Goal: Use online tool/utility: Utilize a website feature to perform a specific function

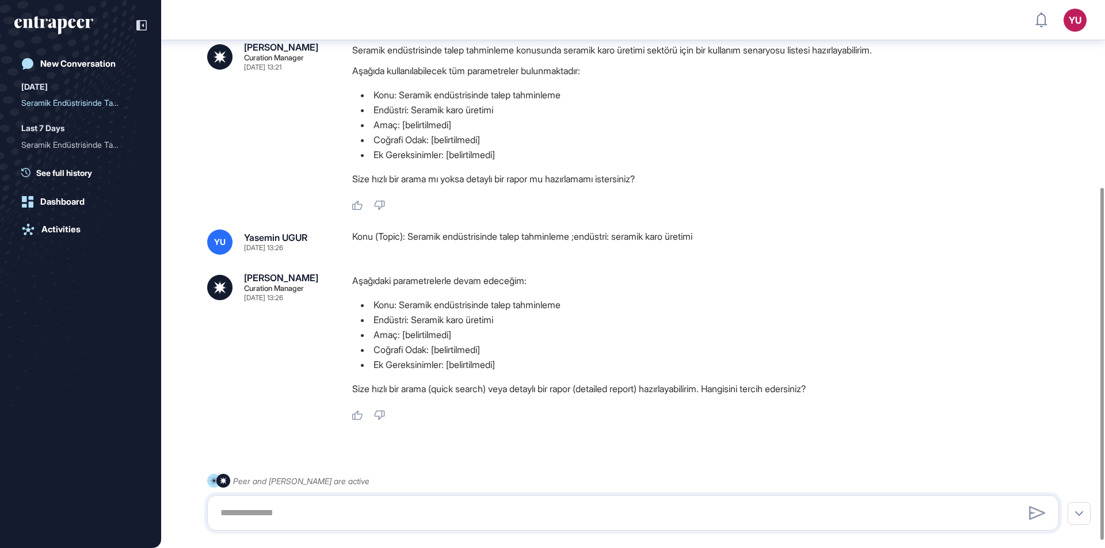
scroll to position [301, 0]
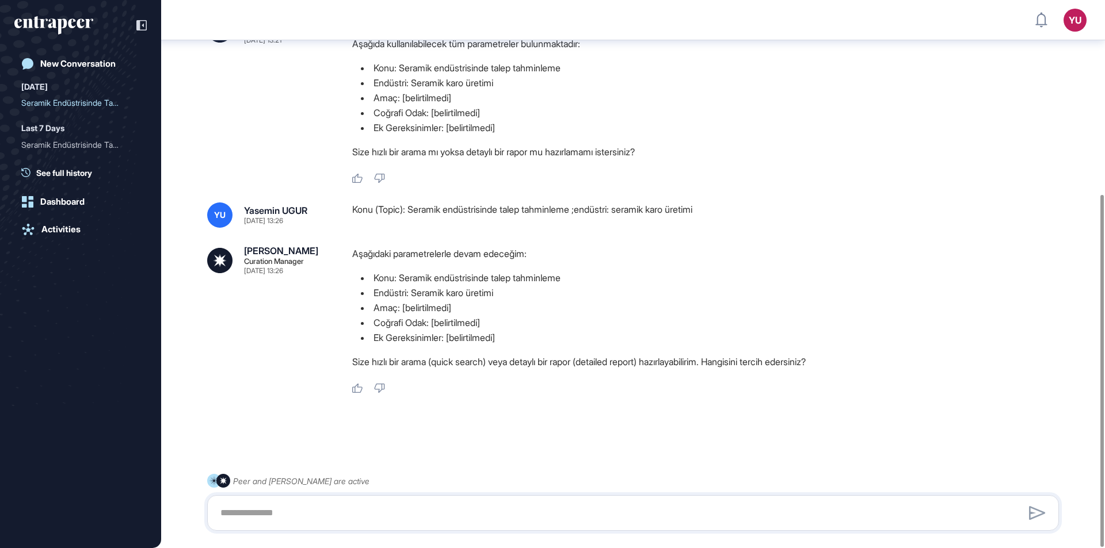
click at [322, 501] on div at bounding box center [633, 513] width 852 height 36
click at [306, 511] on textarea at bounding box center [632, 513] width 839 height 23
click at [398, 505] on textarea at bounding box center [632, 513] width 839 height 23
click at [392, 502] on textarea at bounding box center [632, 513] width 839 height 23
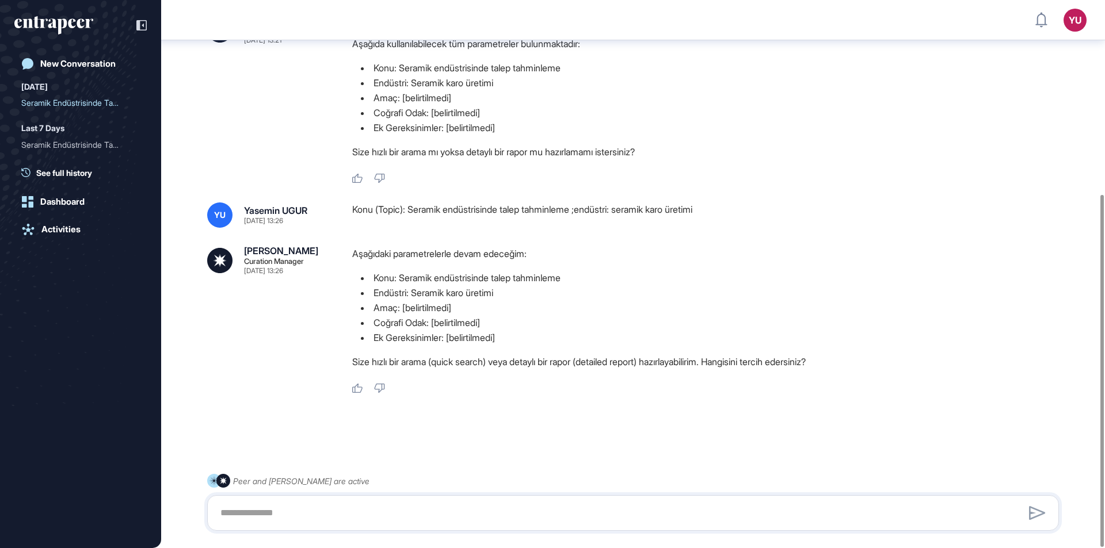
click at [392, 502] on textarea at bounding box center [632, 513] width 839 height 23
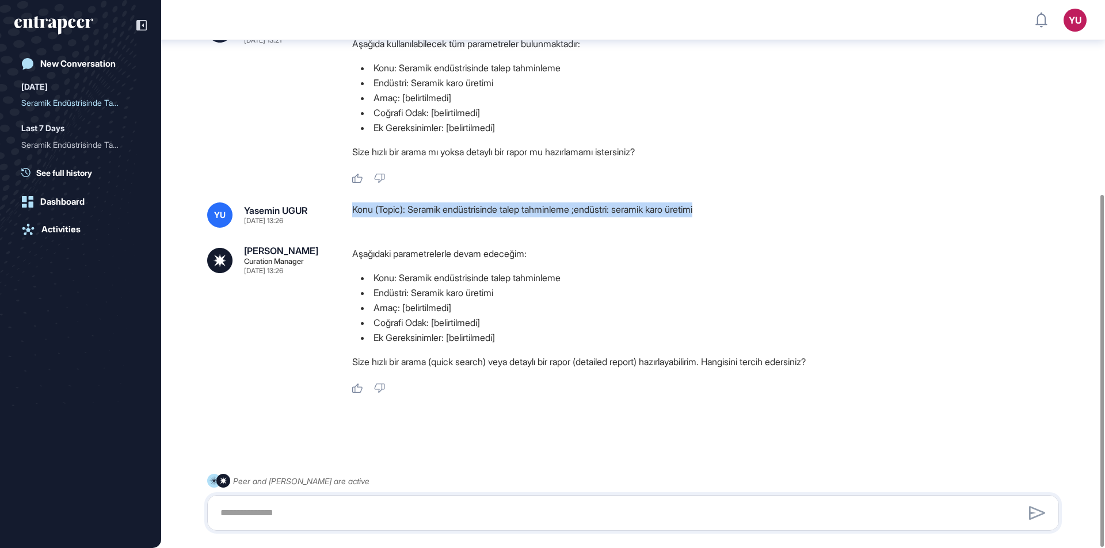
drag, startPoint x: 726, startPoint y: 208, endPoint x: 343, endPoint y: 210, distance: 382.6
click at [343, 210] on div "[PERSON_NAME] [DATE] 13:26 Konu (Topic): Seramik endüstrisinde talep tahminleme…" at bounding box center [633, 215] width 852 height 25
copy div "Konu (Topic): Seramik endüstrisinde talep tahminleme ;endüstri: seramik karo ür…"
click at [430, 514] on textarea at bounding box center [632, 513] width 839 height 23
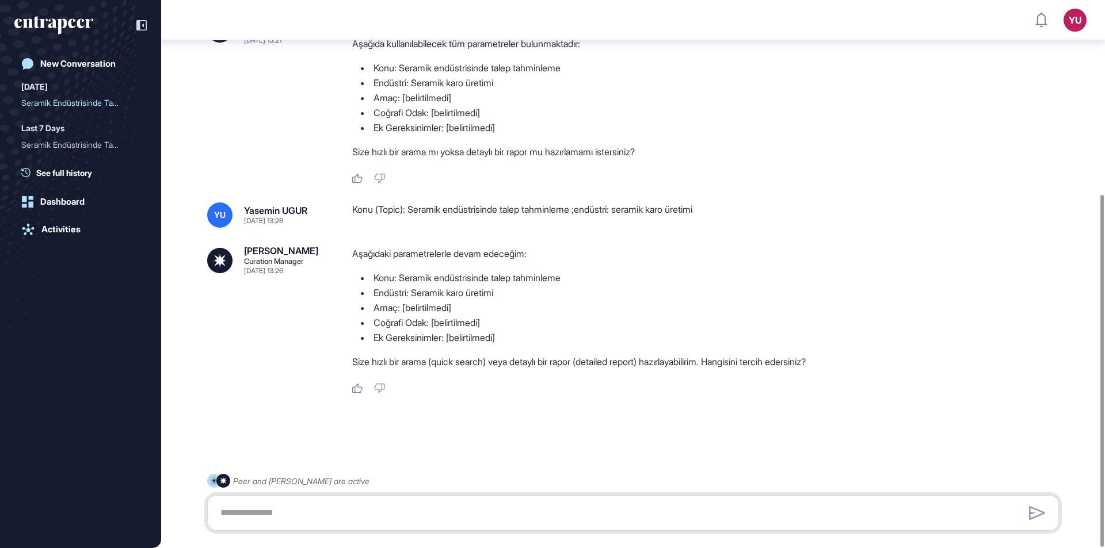
paste textarea "**********"
type textarea "**********"
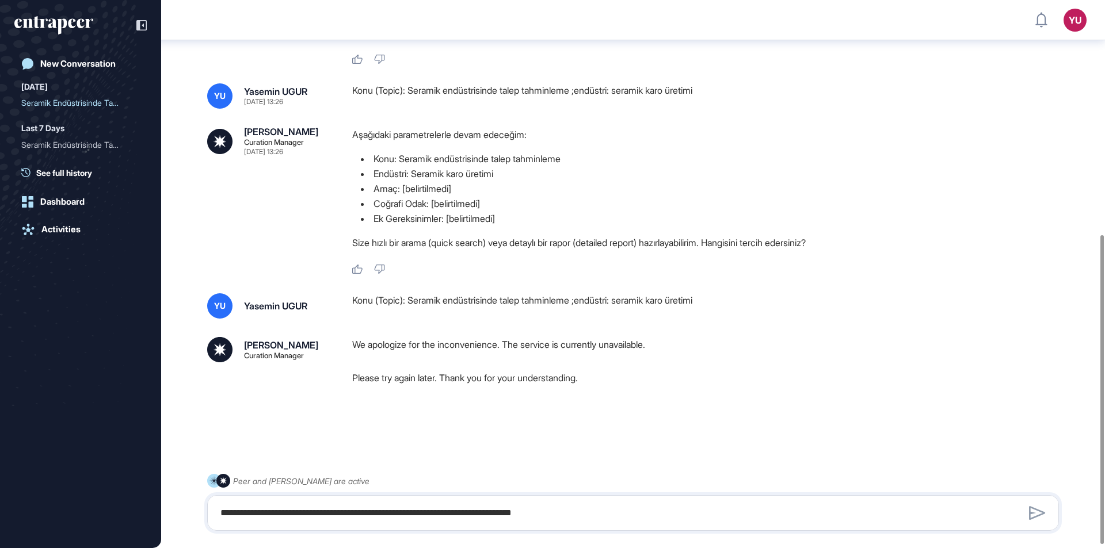
scroll to position [421, 0]
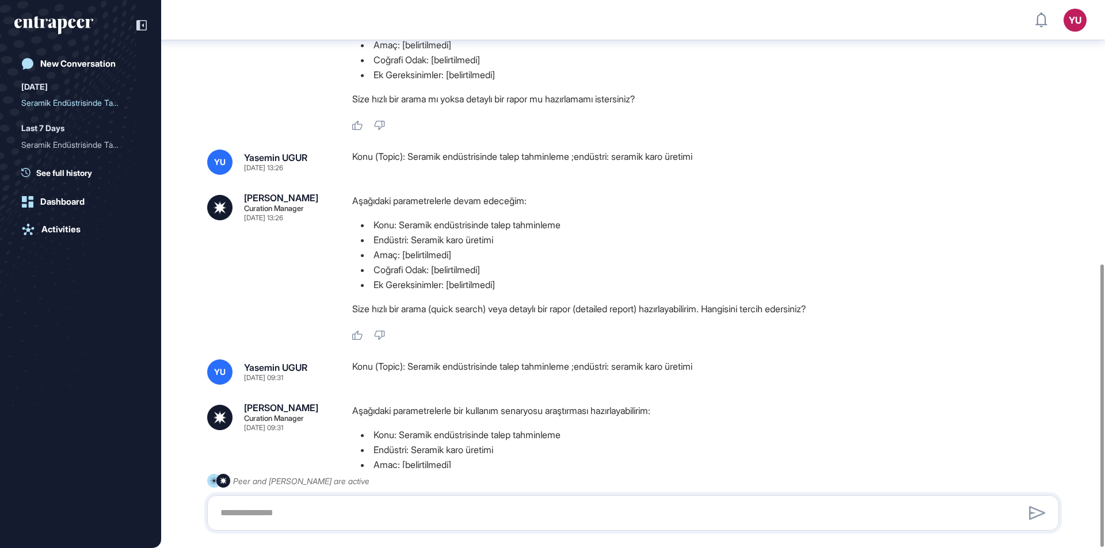
scroll to position [511, 0]
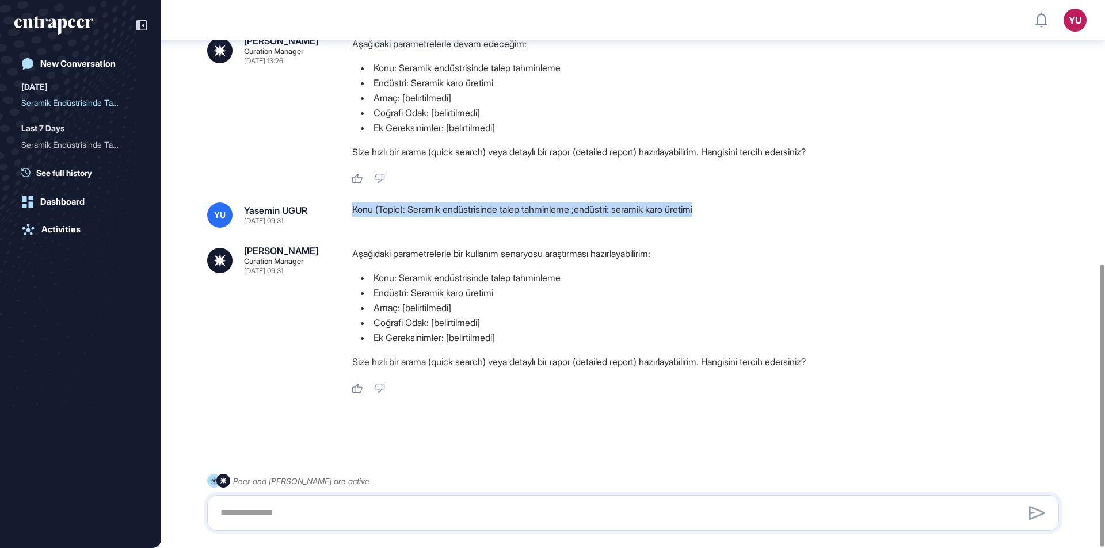
drag, startPoint x: 351, startPoint y: 209, endPoint x: 764, endPoint y: 204, distance: 413.1
click at [764, 204] on div "YU Yasemin UGUR Sep 25, 2025 09:31 Konu (Topic): Seramik endüstrisinde talep ta…" at bounding box center [633, 215] width 852 height 25
copy div "Konu (Topic): Seramik endüstrisinde talep tahminleme ;endüstri: seramik karo ür…"
click at [436, 506] on textarea at bounding box center [632, 513] width 839 height 23
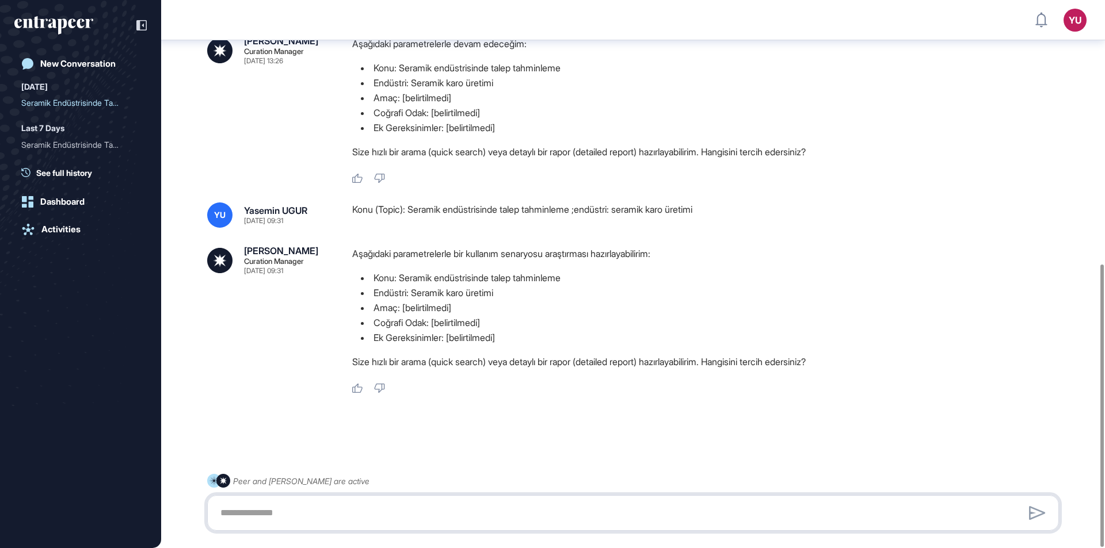
paste textarea "**********"
type textarea "**********"
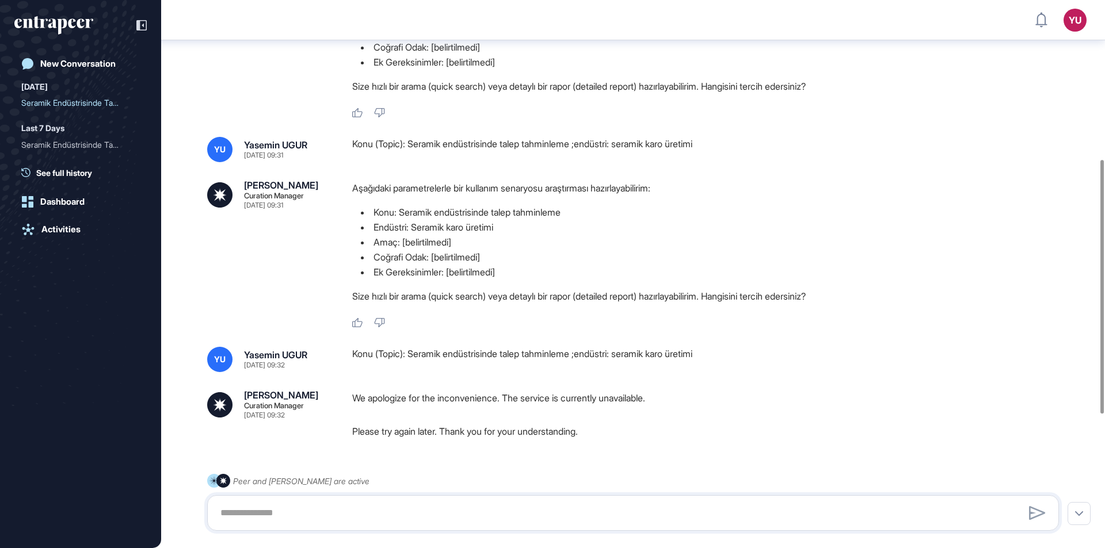
scroll to position [631, 0]
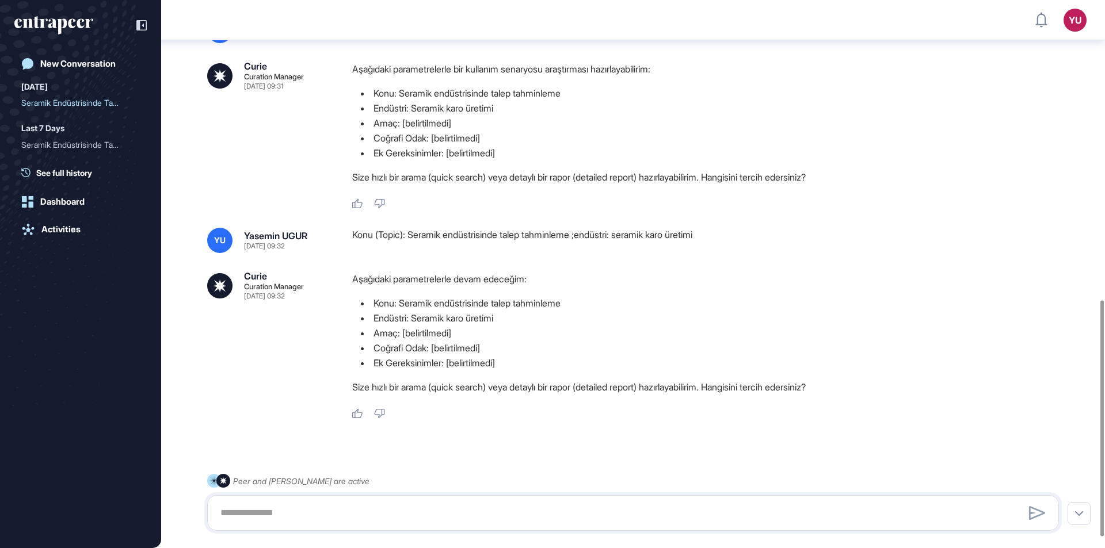
scroll to position [722, 0]
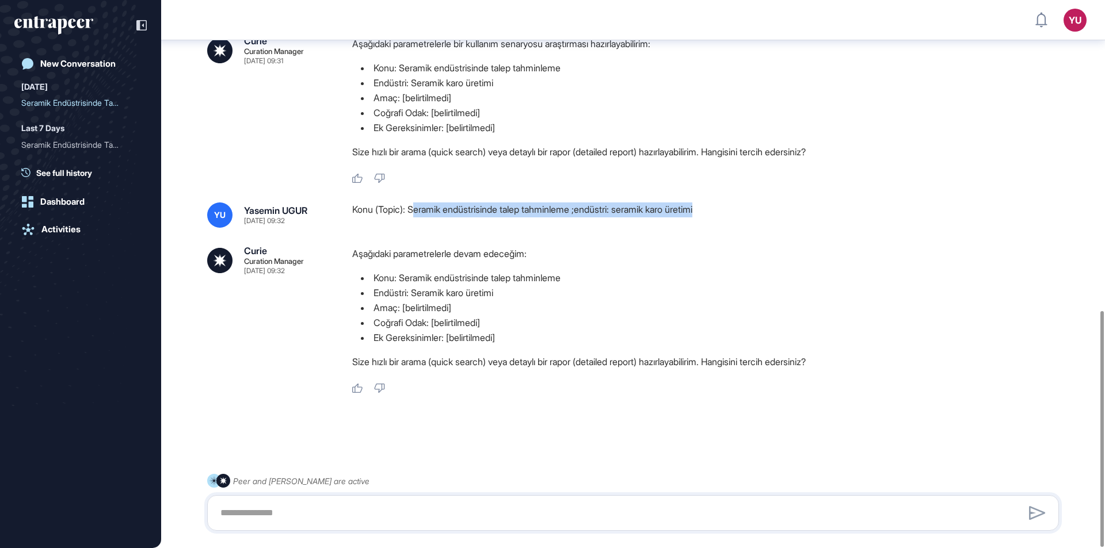
drag, startPoint x: 419, startPoint y: 207, endPoint x: 833, endPoint y: 201, distance: 413.2
copy div "eramik endüstrisinde talep tahminleme ;endüstri: seramik karo üretimi"
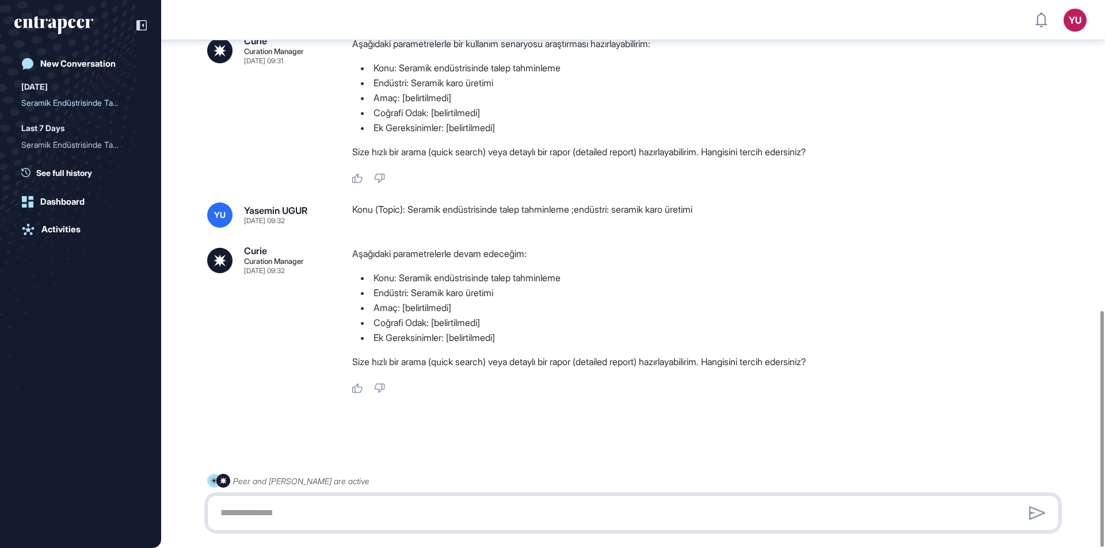
click at [479, 502] on textarea at bounding box center [632, 513] width 839 height 23
paste textarea "**********"
click at [220, 513] on textarea "**********" at bounding box center [632, 513] width 839 height 23
click at [545, 507] on textarea "**********" at bounding box center [632, 513] width 839 height 23
click at [738, 509] on textarea "**********" at bounding box center [632, 513] width 839 height 23
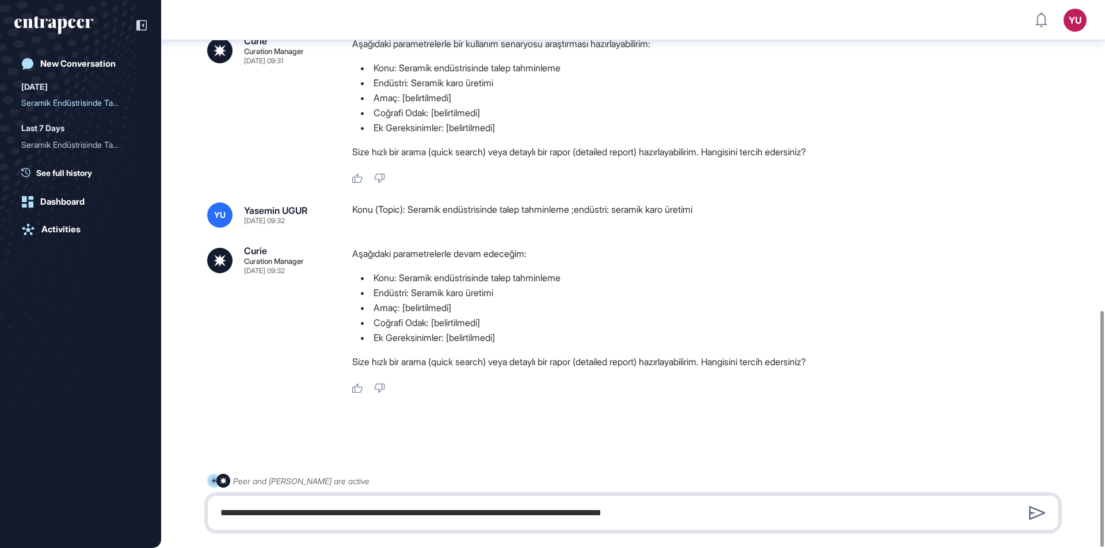
type textarea "**********"
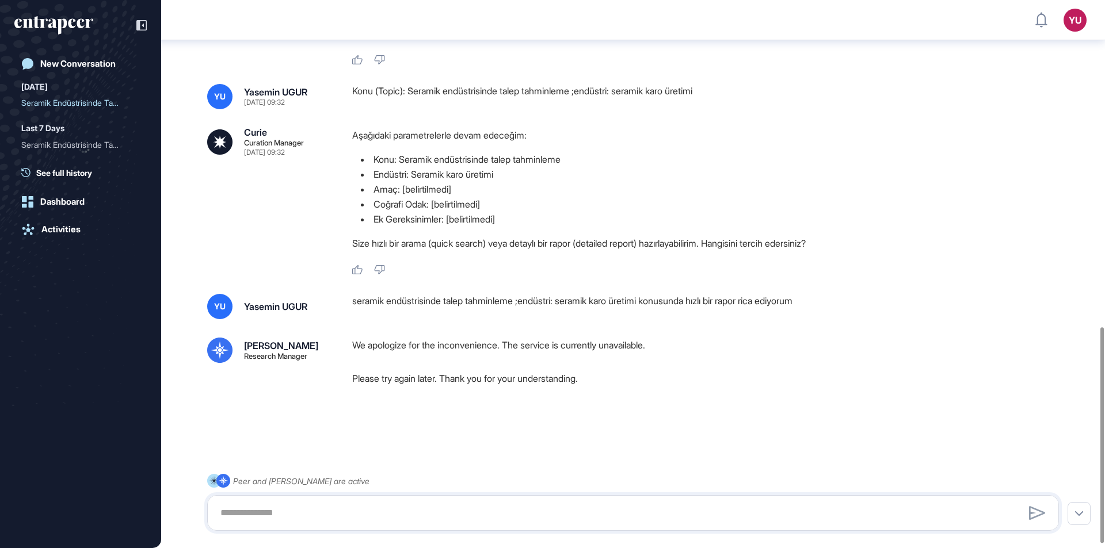
scroll to position [841, 0]
click at [629, 505] on textarea at bounding box center [632, 513] width 839 height 23
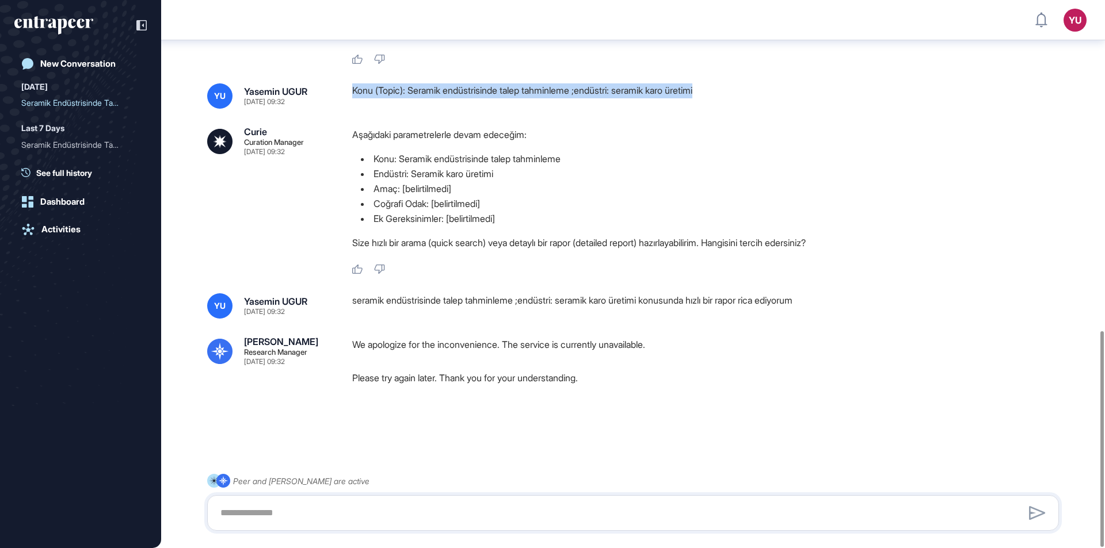
drag, startPoint x: 353, startPoint y: 93, endPoint x: 744, endPoint y: 102, distance: 390.8
click at [744, 102] on div "Konu (Topic): Seramik endüstrisinde talep tahminleme ;endüstri: seramik karo ür…" at bounding box center [710, 95] width 716 height 25
copy div "Konu (Topic): Seramik endüstrisinde talep tahminleme ;endüstri: seramik karo ür…"
click at [490, 517] on textarea at bounding box center [632, 513] width 839 height 23
paste textarea "**********"
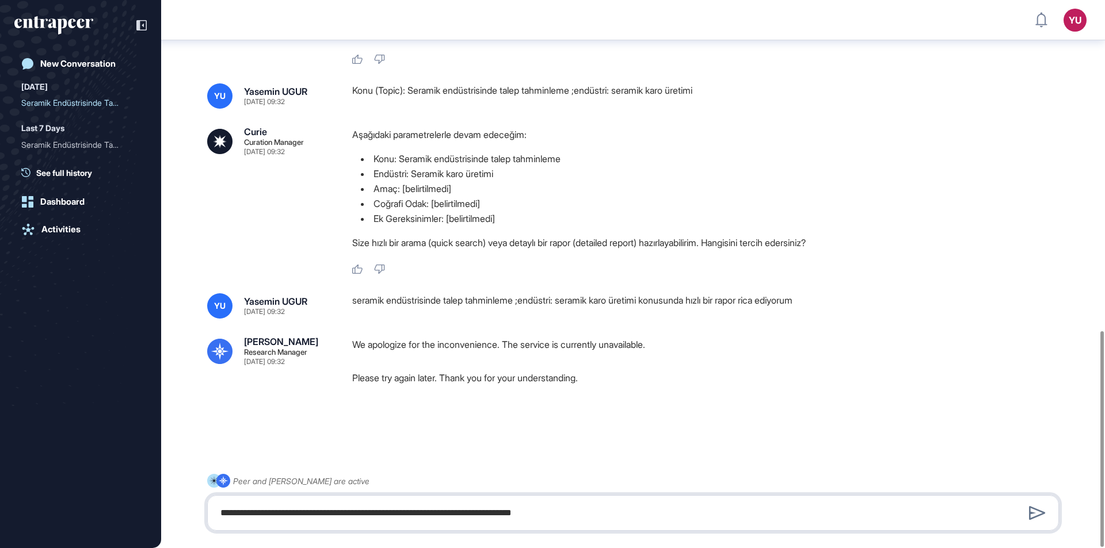
type textarea "**********"
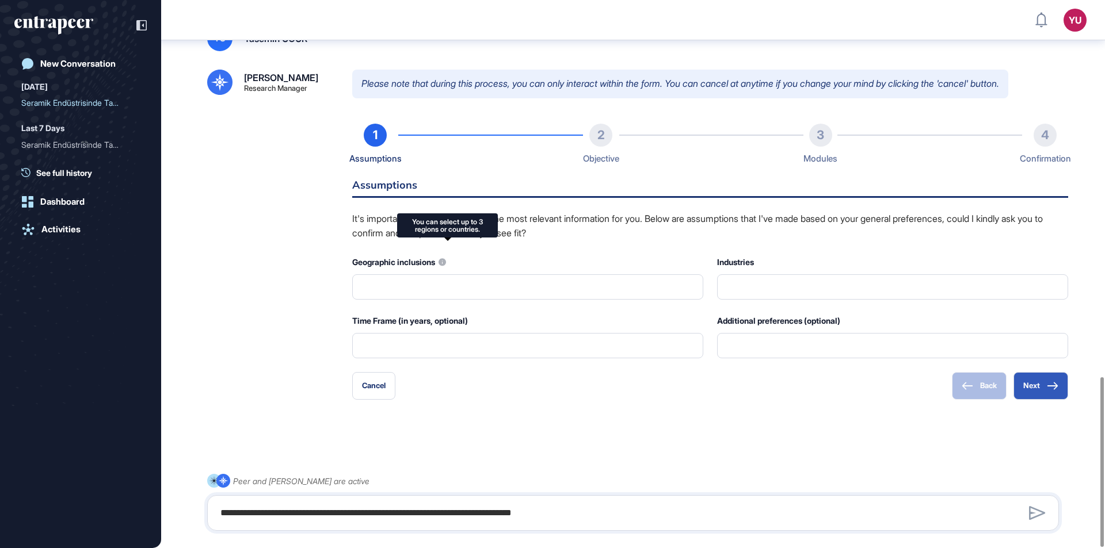
scroll to position [1213, 0]
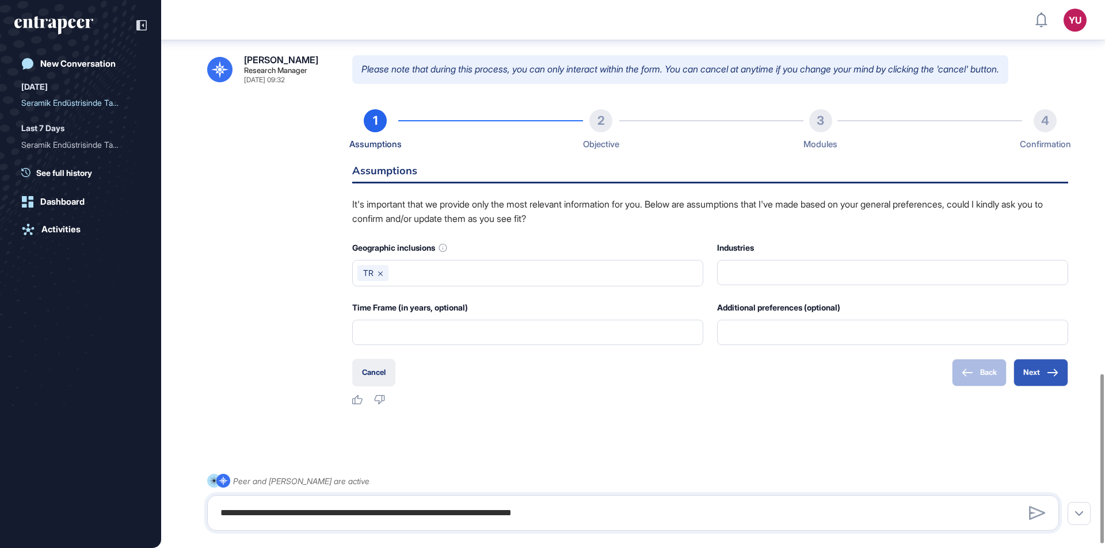
click at [361, 367] on button "Cancel" at bounding box center [373, 373] width 43 height 28
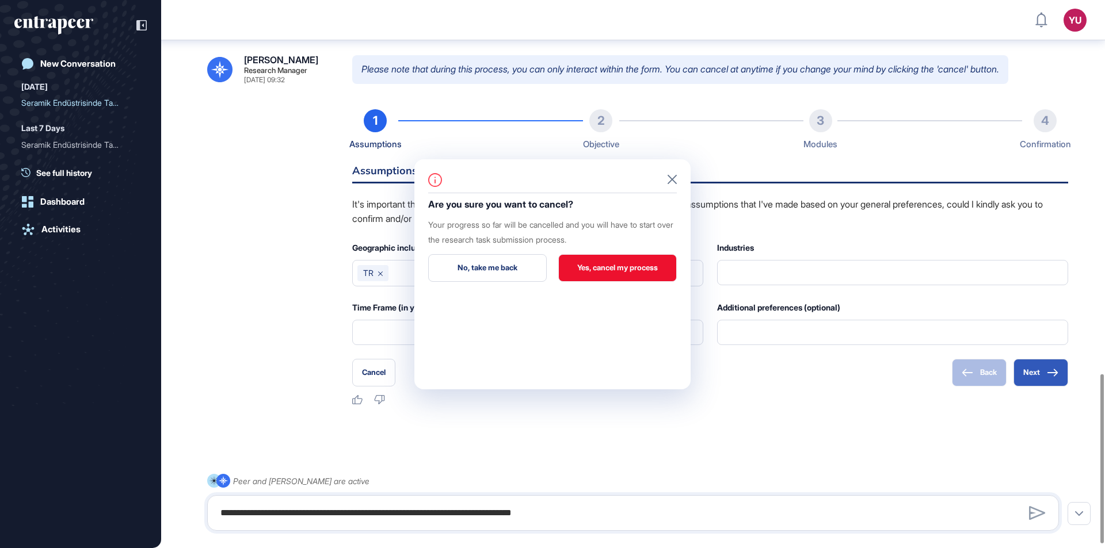
click at [602, 265] on button "Yes, cancel my process" at bounding box center [617, 268] width 119 height 28
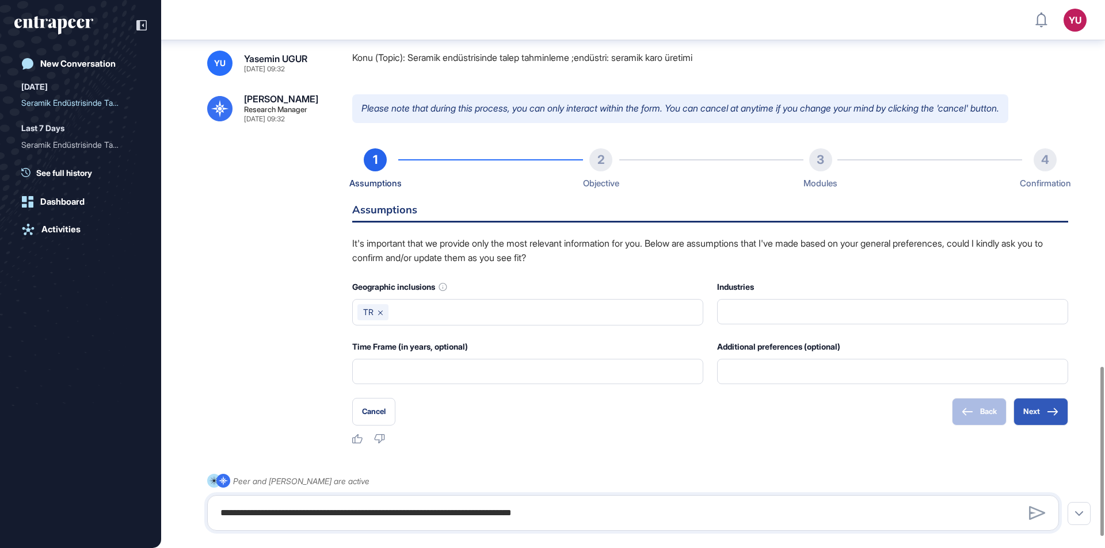
scroll to position [1224, 0]
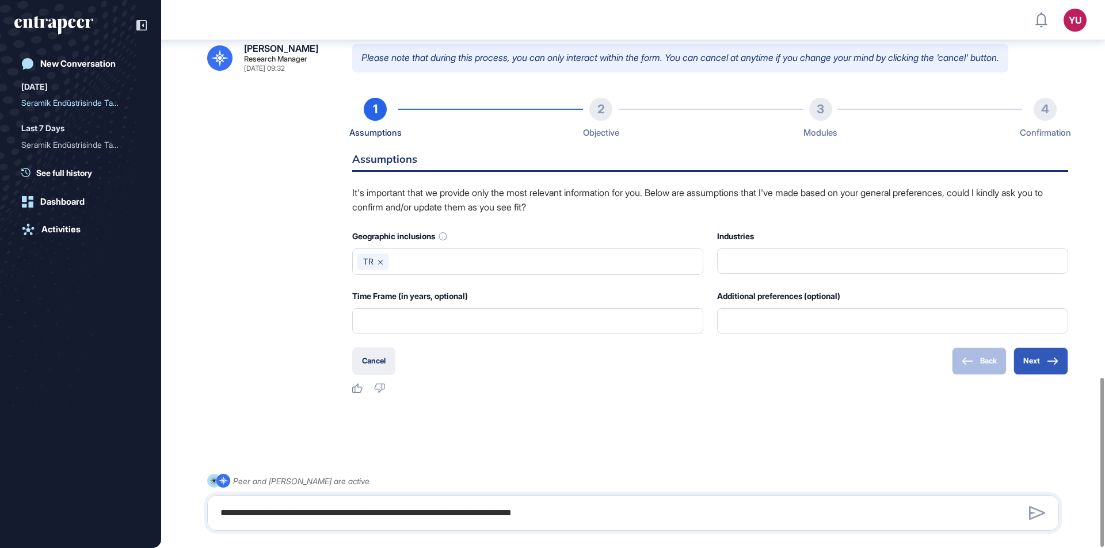
click at [380, 359] on button "Cancel" at bounding box center [373, 362] width 43 height 28
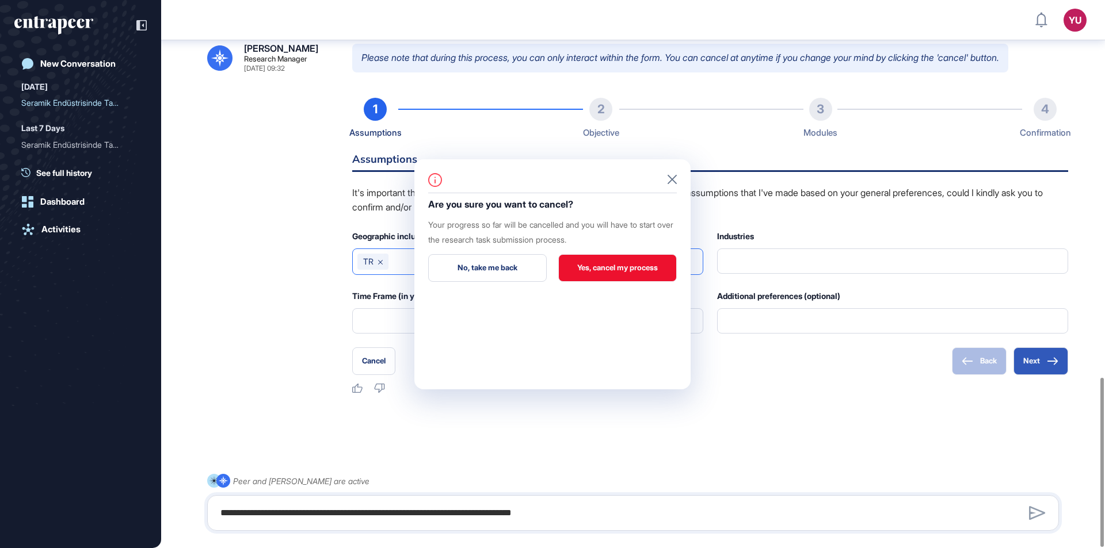
click at [592, 272] on button "Yes, cancel my process" at bounding box center [617, 268] width 119 height 28
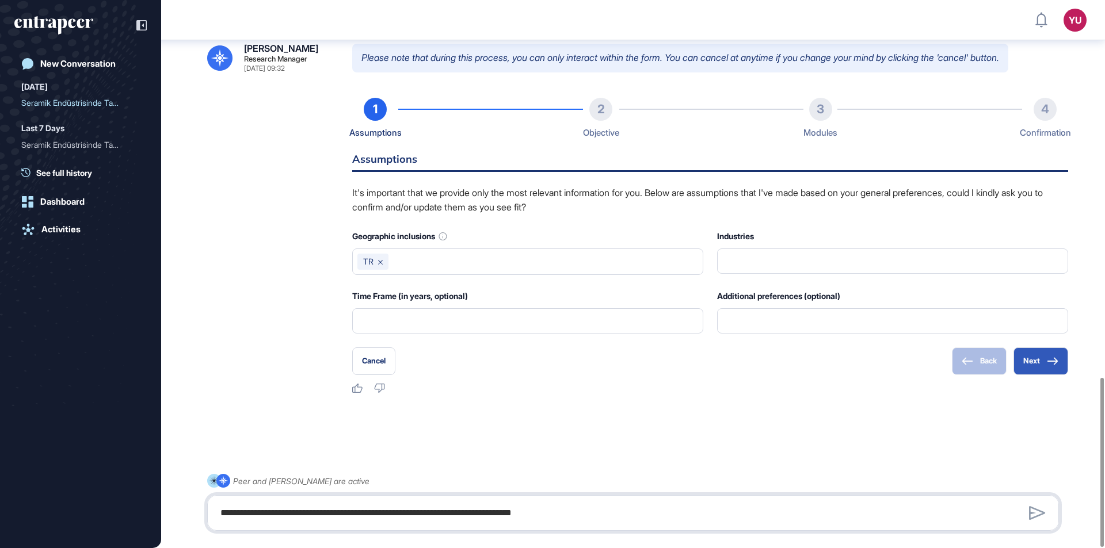
click at [505, 516] on textarea "**********" at bounding box center [632, 513] width 839 height 23
type textarea "*"
paste textarea "**********"
type textarea "**********"
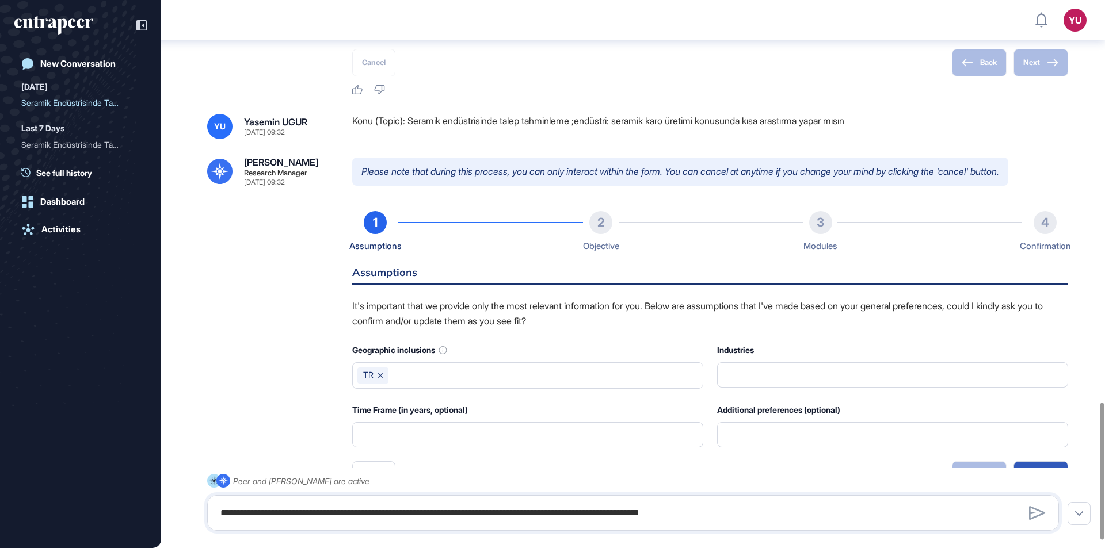
scroll to position [1637, 0]
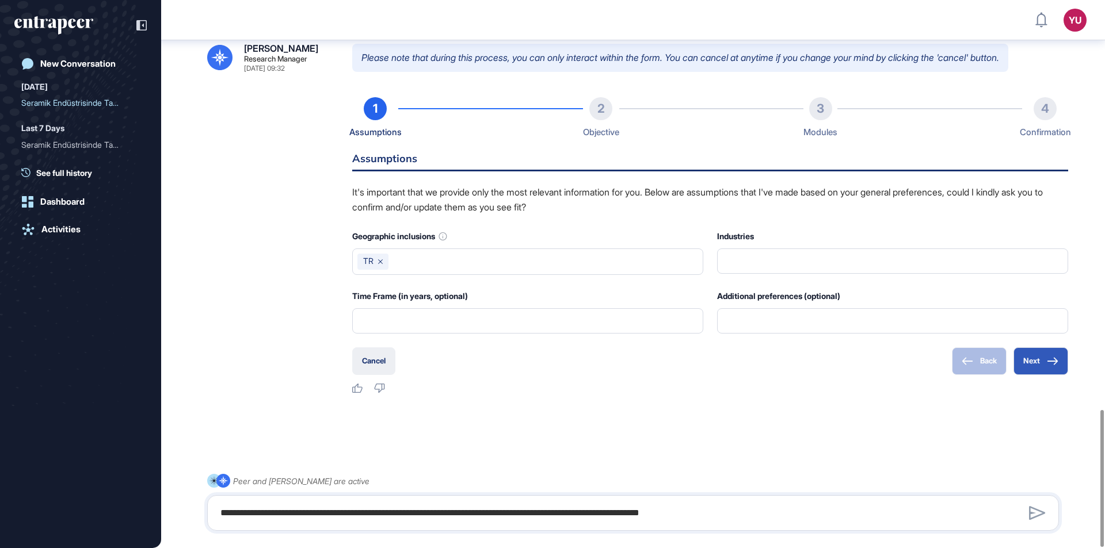
click at [383, 358] on button "Cancel" at bounding box center [373, 362] width 43 height 28
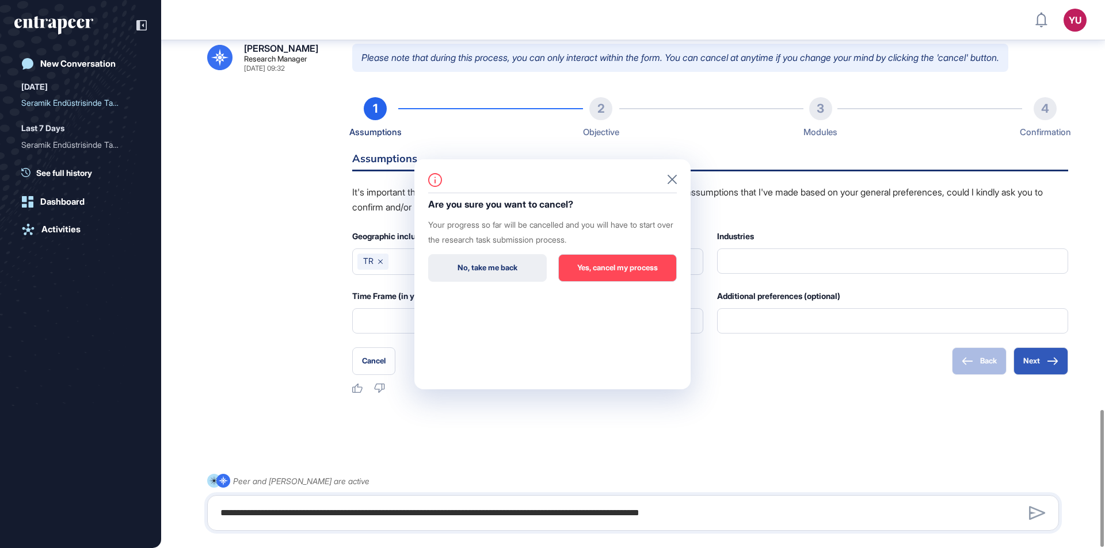
click at [507, 270] on button "No, take me back" at bounding box center [487, 268] width 119 height 28
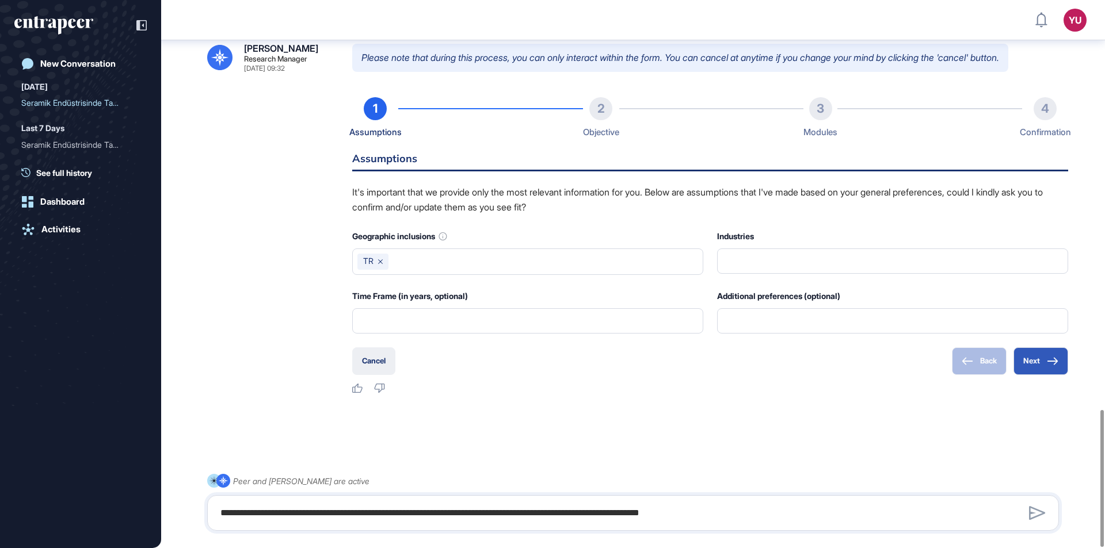
click at [387, 361] on button "Cancel" at bounding box center [373, 362] width 43 height 28
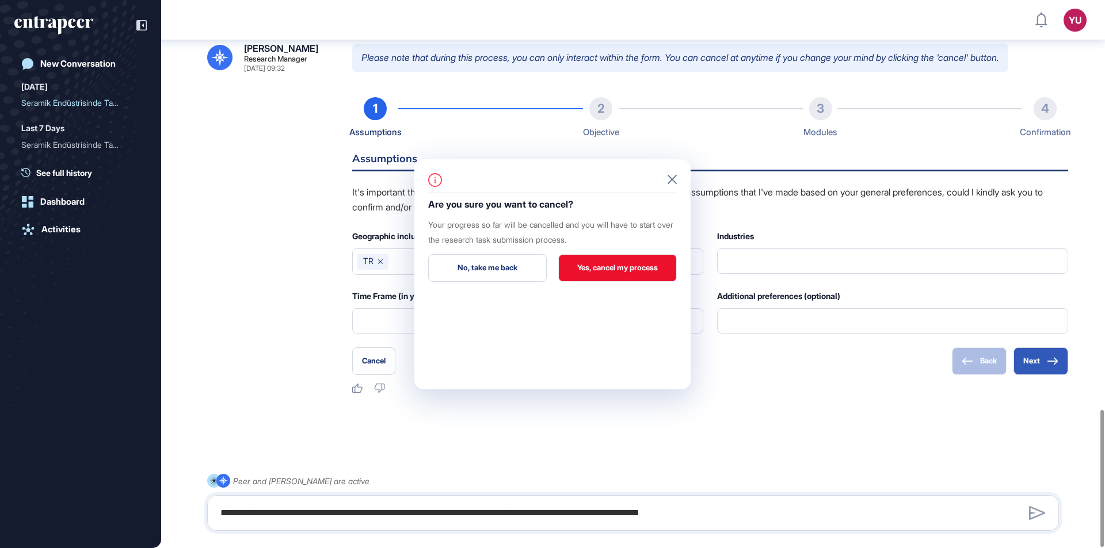
click at [601, 266] on button "Yes, cancel my process" at bounding box center [617, 268] width 119 height 28
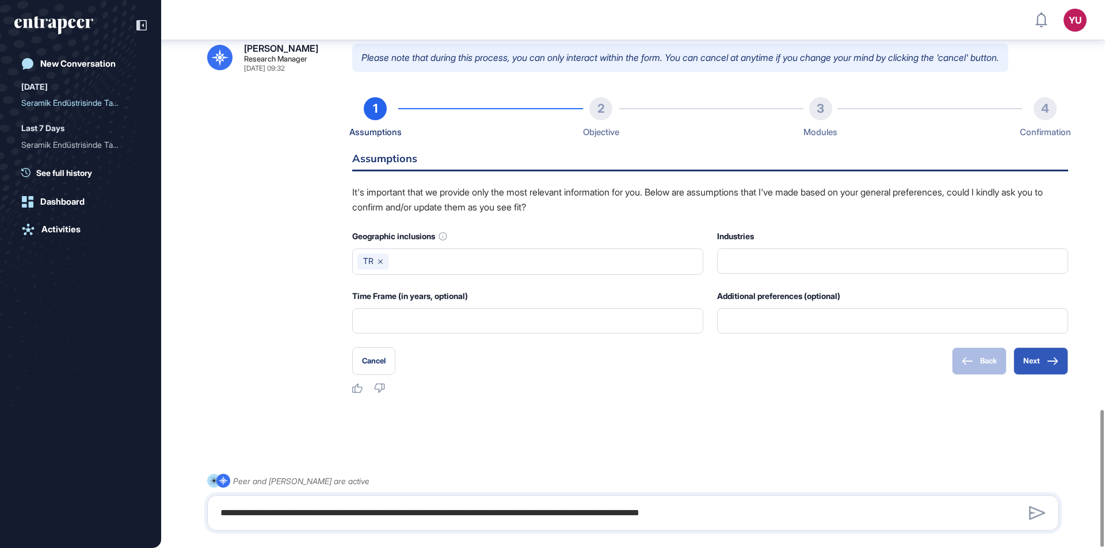
click at [967, 361] on div "Back Next" at bounding box center [1010, 362] width 116 height 28
click at [770, 507] on textarea "**********" at bounding box center [632, 513] width 839 height 23
click at [759, 505] on textarea "**********" at bounding box center [632, 513] width 839 height 23
type textarea "**********"
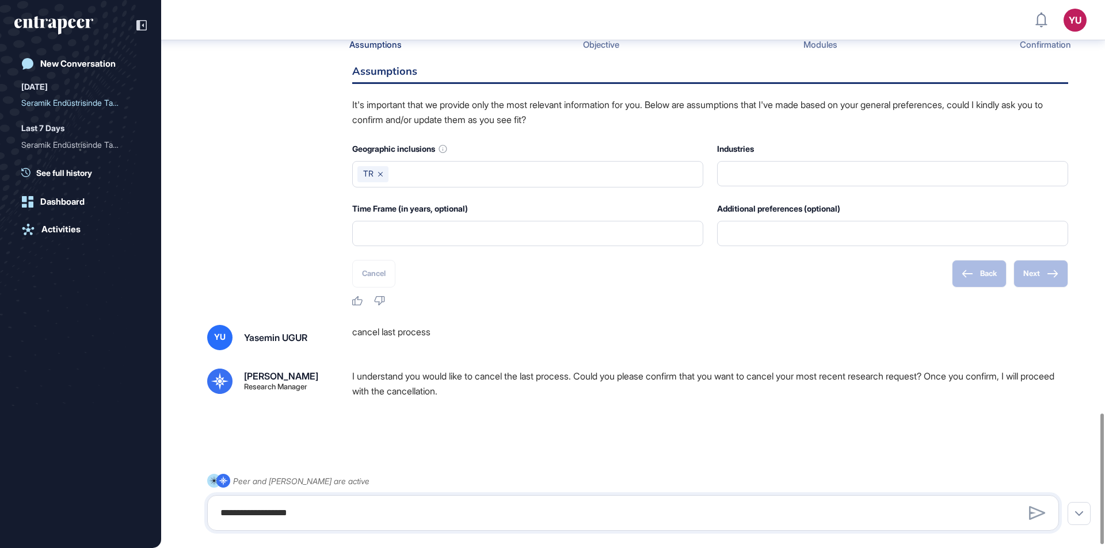
scroll to position [1743, 0]
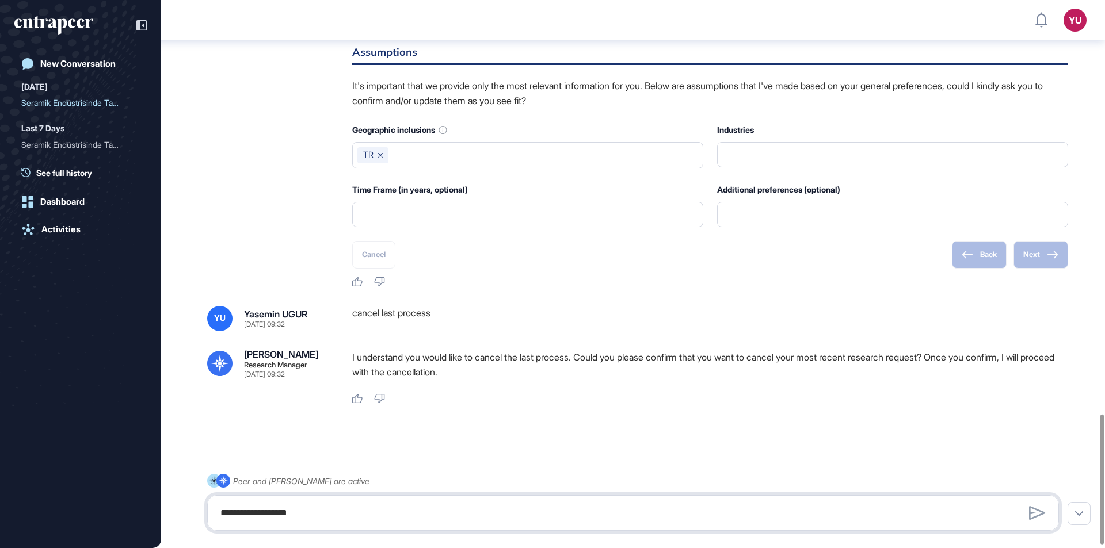
click at [732, 516] on textarea "**********" at bounding box center [632, 513] width 839 height 23
type textarea "**********"
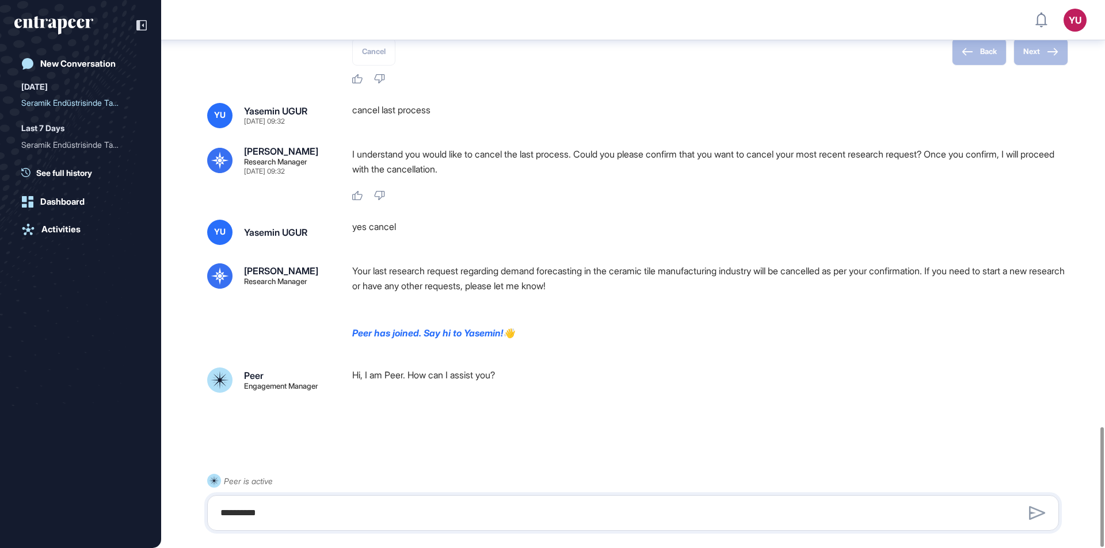
scroll to position [1949, 0]
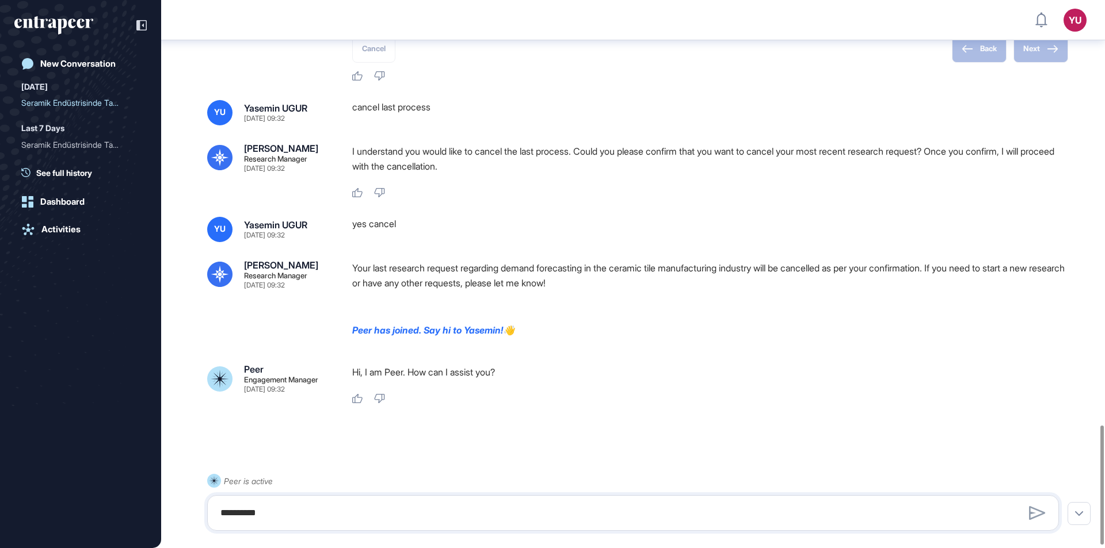
click at [410, 373] on p "Hi, I am Peer. How can I assist you?" at bounding box center [710, 372] width 716 height 15
click at [585, 391] on div "Hi, I am Peer. How can I assist you? Like Dislike" at bounding box center [710, 385] width 716 height 40
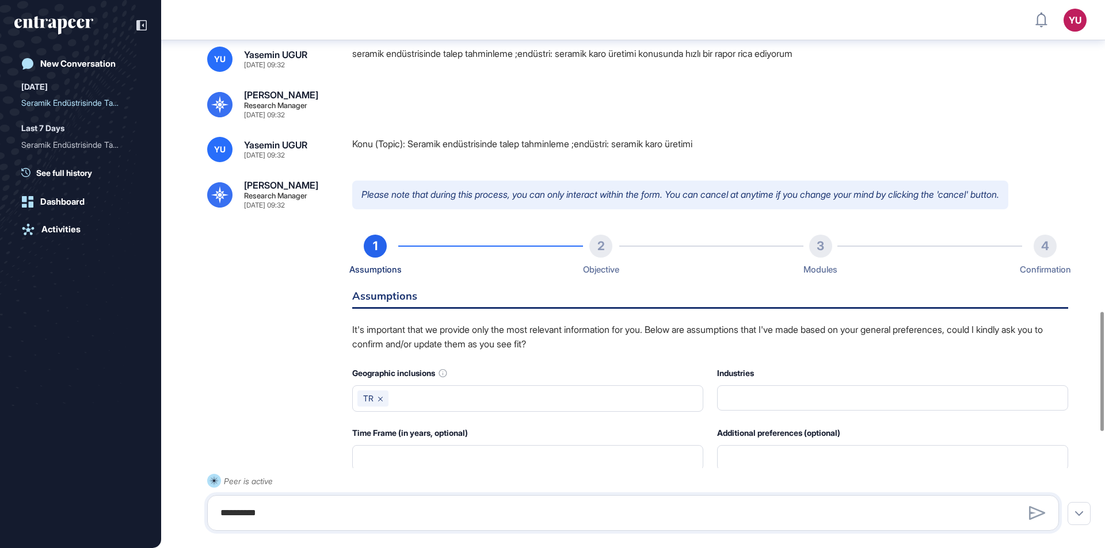
scroll to position [1086, 0]
click at [79, 63] on div "New Conversation" at bounding box center [77, 64] width 75 height 10
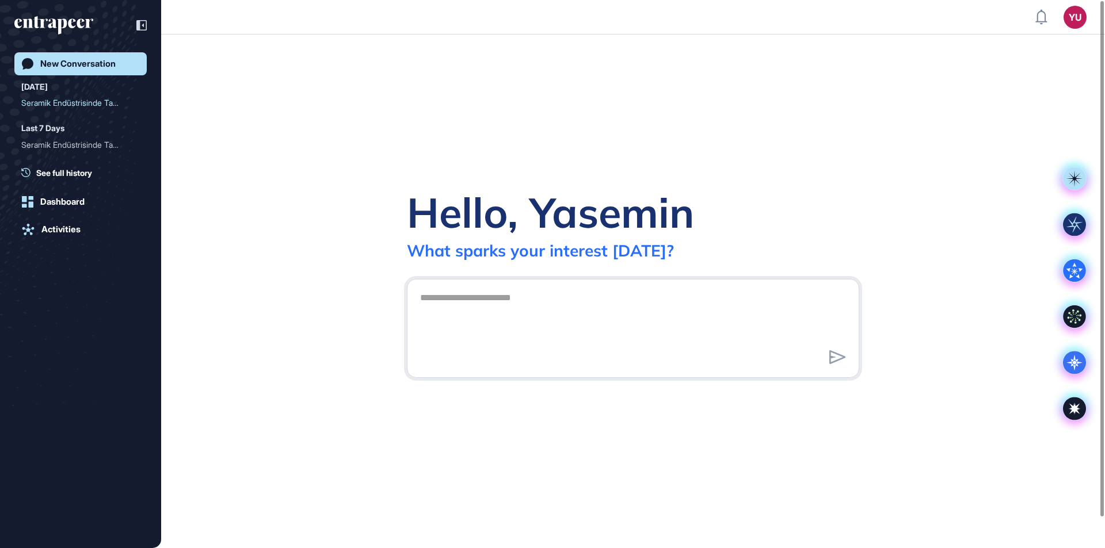
click at [462, 234] on div "Let's take a quick tour!" at bounding box center [552, 222] width 513 height 23
click at [459, 303] on img at bounding box center [552, 334] width 423 height 182
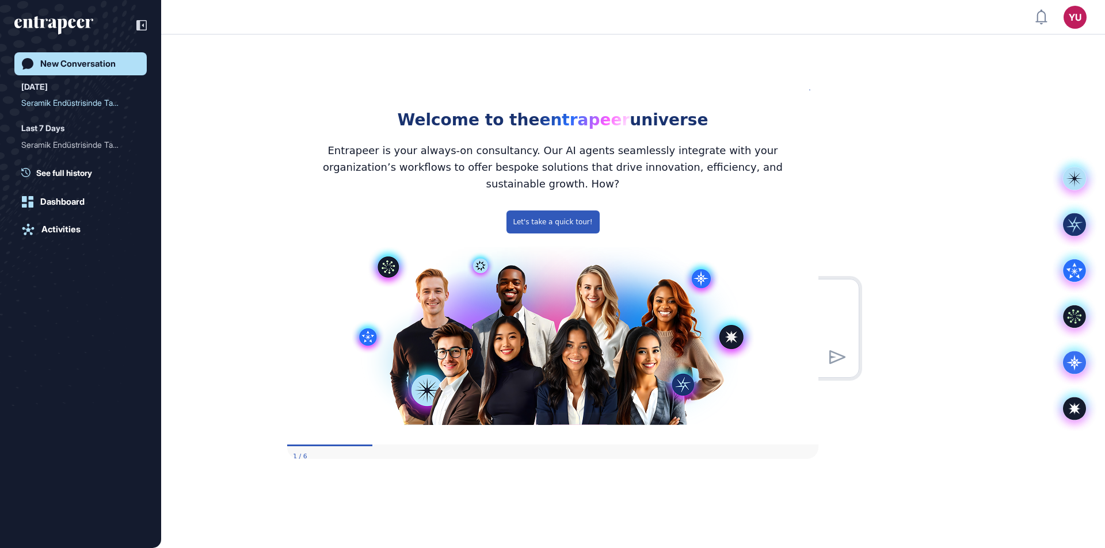
click at [436, 295] on img at bounding box center [552, 334] width 423 height 182
click at [561, 211] on button "Let's take a quick tour!" at bounding box center [552, 222] width 93 height 23
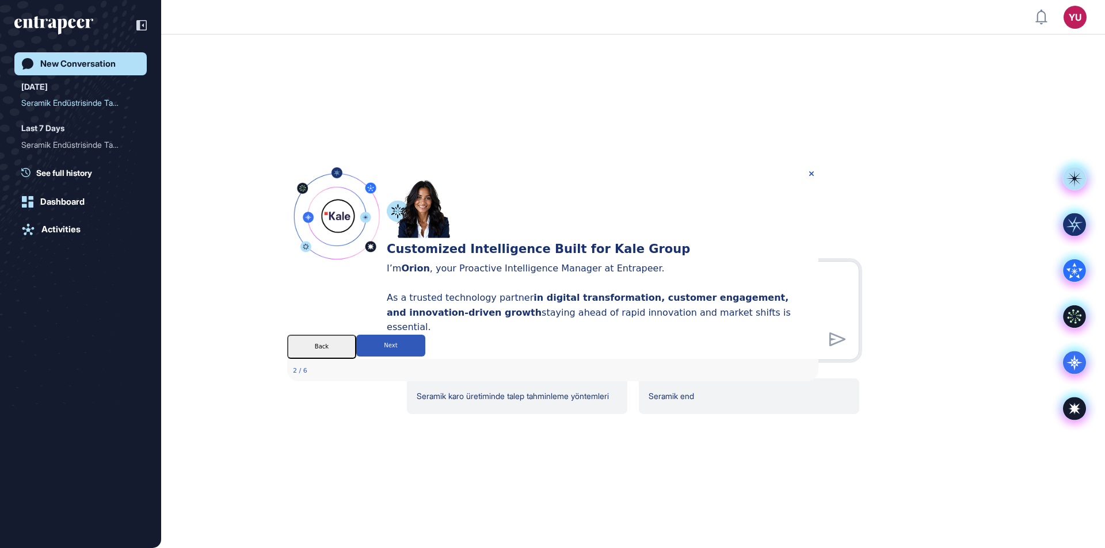
click at [809, 167] on div "Customized Intelligence Built for Kale Group I’m Orion , your Proactive Intelli…" at bounding box center [602, 173] width 432 height 13
click at [811, 171] on icon "Close Preview" at bounding box center [810, 173] width 5 height 5
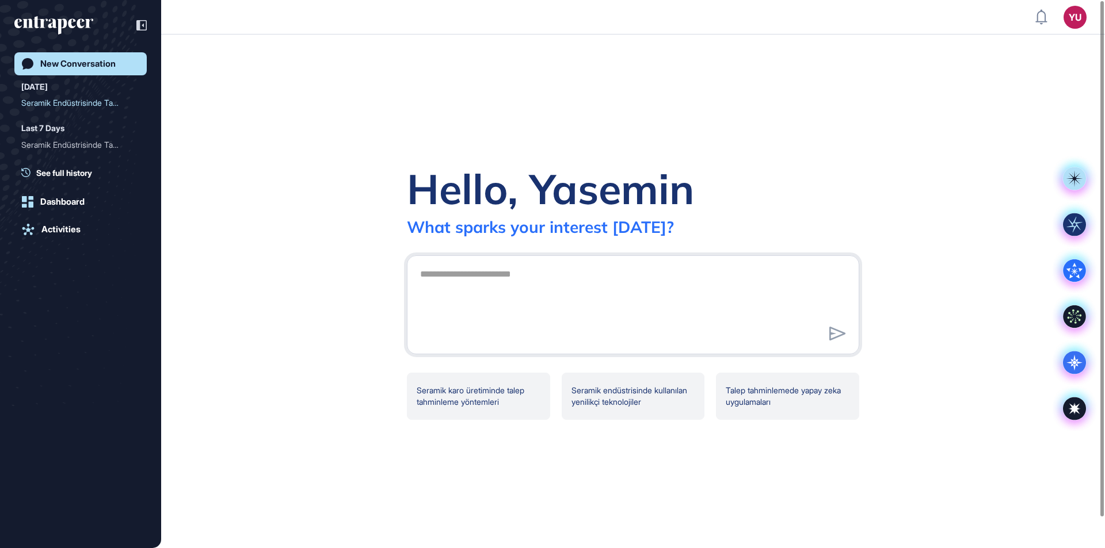
click at [428, 343] on div "Let’s begin!" at bounding box center [551, 363] width 717 height 41
click at [445, 330] on p "Our all-in-one innovation platform merges the largest use-case database with AI…" at bounding box center [551, 336] width 717 height 13
click at [193, 314] on div "Welcome to Entrapeer!" at bounding box center [260, 322] width 135 height 17
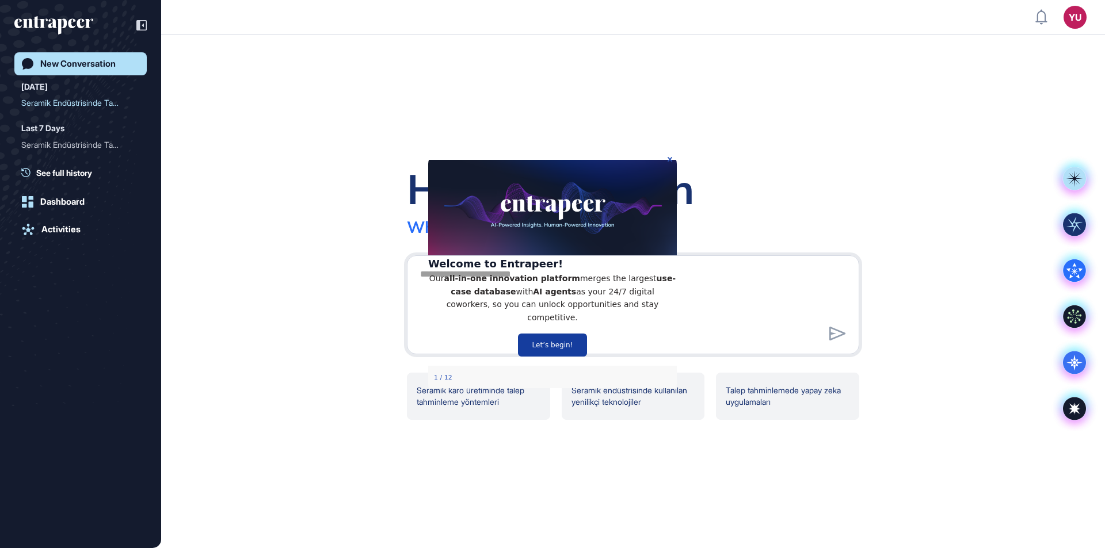
click at [562, 350] on button "Let’s begin!" at bounding box center [552, 345] width 69 height 23
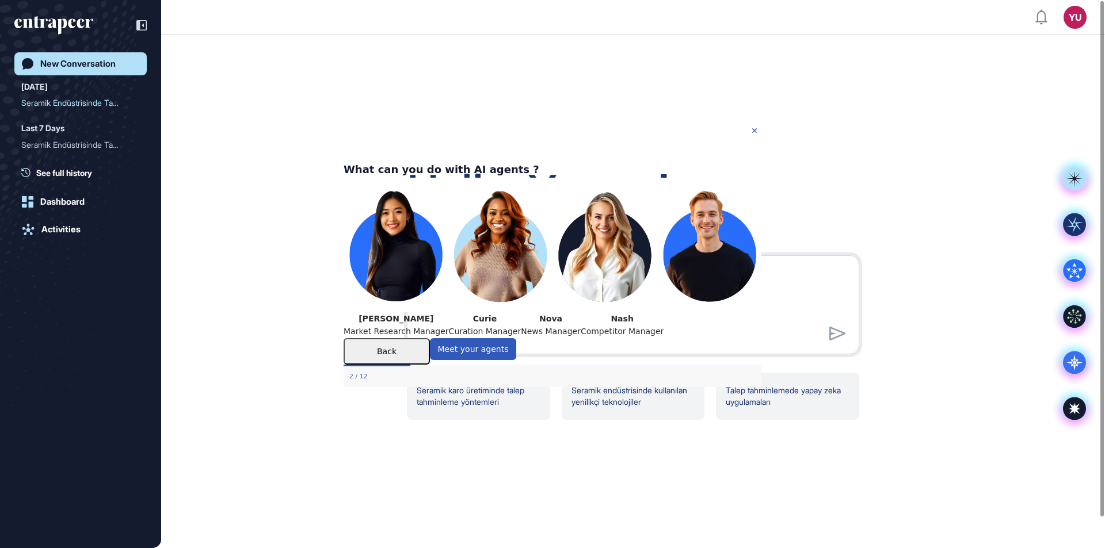
click at [753, 129] on icon "Close Preview" at bounding box center [754, 130] width 5 height 5
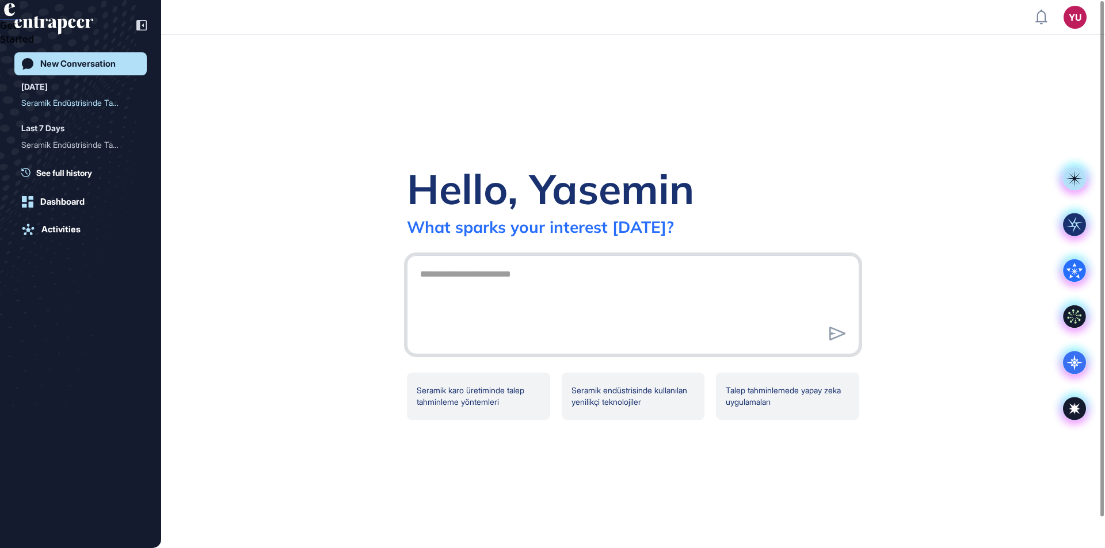
click at [453, 278] on textarea at bounding box center [633, 303] width 440 height 81
paste textarea "**********"
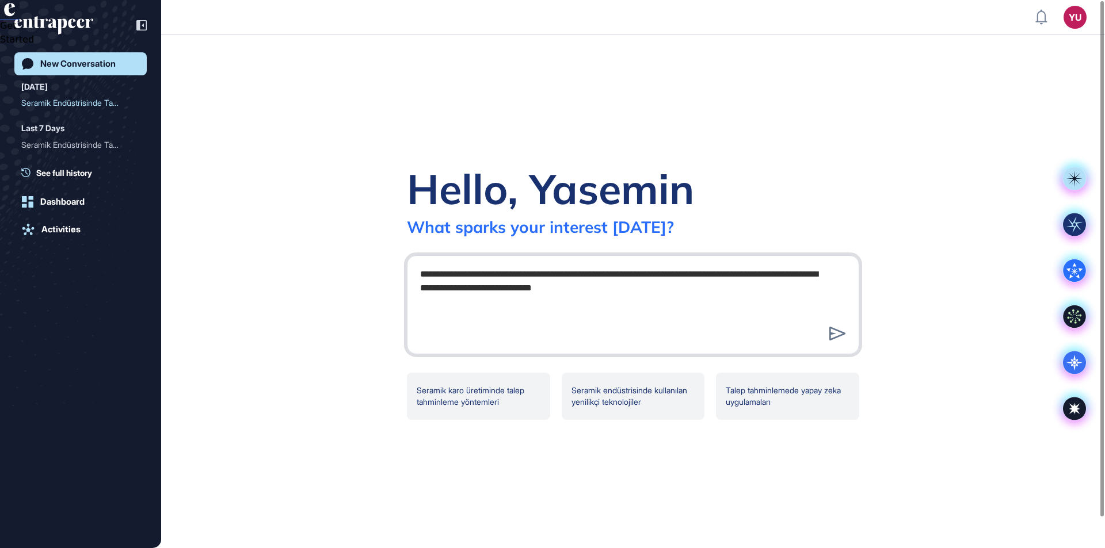
type textarea "**********"
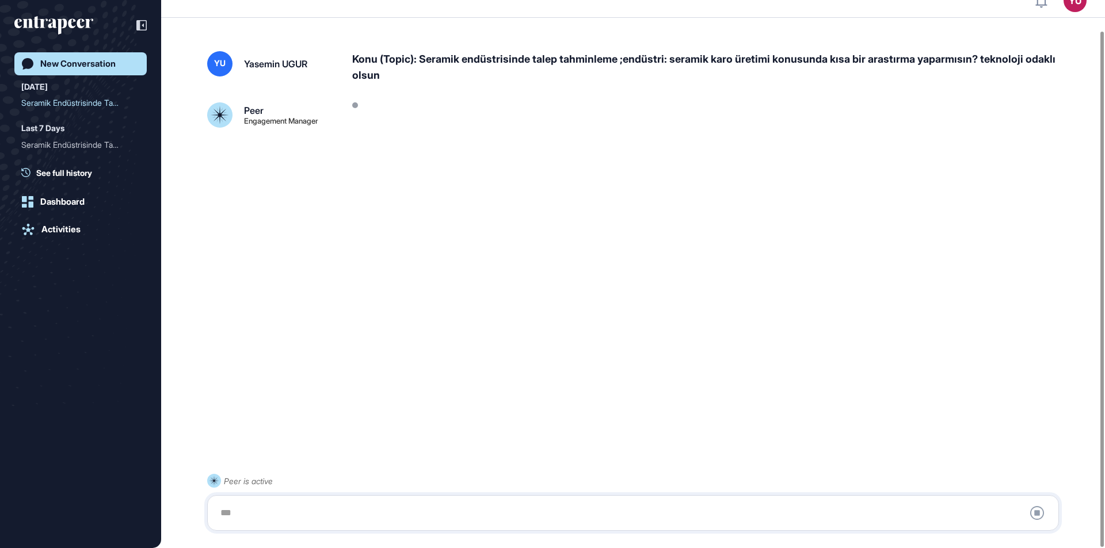
scroll to position [32, 0]
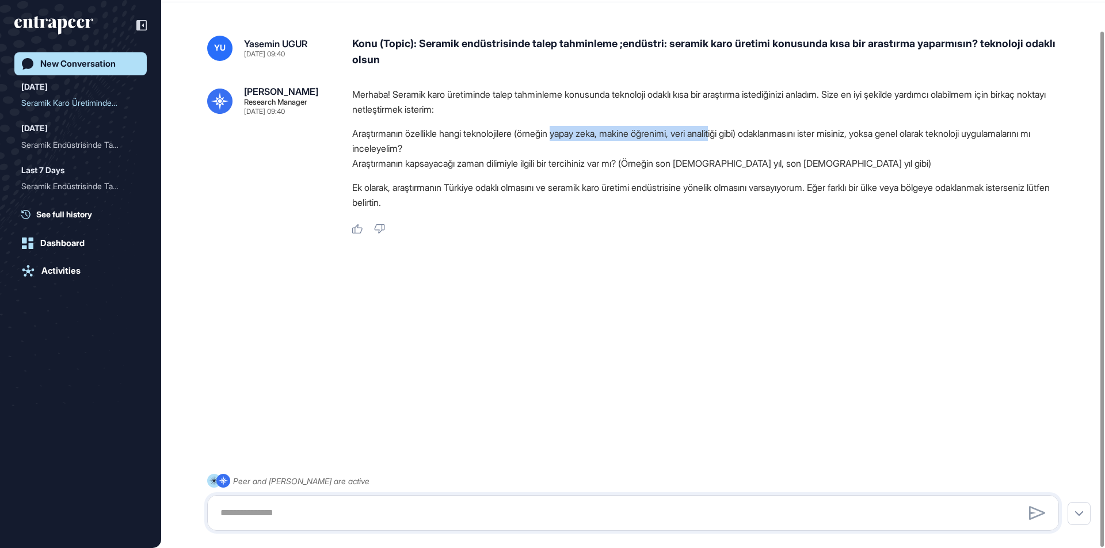
drag, startPoint x: 568, startPoint y: 133, endPoint x: 749, endPoint y: 131, distance: 180.7
click at [741, 131] on li "Araştırmanın özellikle hangi teknolojilere (örneğin yapay zeka, makine öğrenimi…" at bounding box center [710, 141] width 716 height 30
drag, startPoint x: 749, startPoint y: 131, endPoint x: 759, endPoint y: 132, distance: 10.4
click at [759, 132] on li "Araştırmanın özellikle hangi teknolojilere (örneğin yapay zeka, makine öğrenimi…" at bounding box center [710, 141] width 716 height 30
drag, startPoint x: 567, startPoint y: 134, endPoint x: 766, endPoint y: 130, distance: 199.7
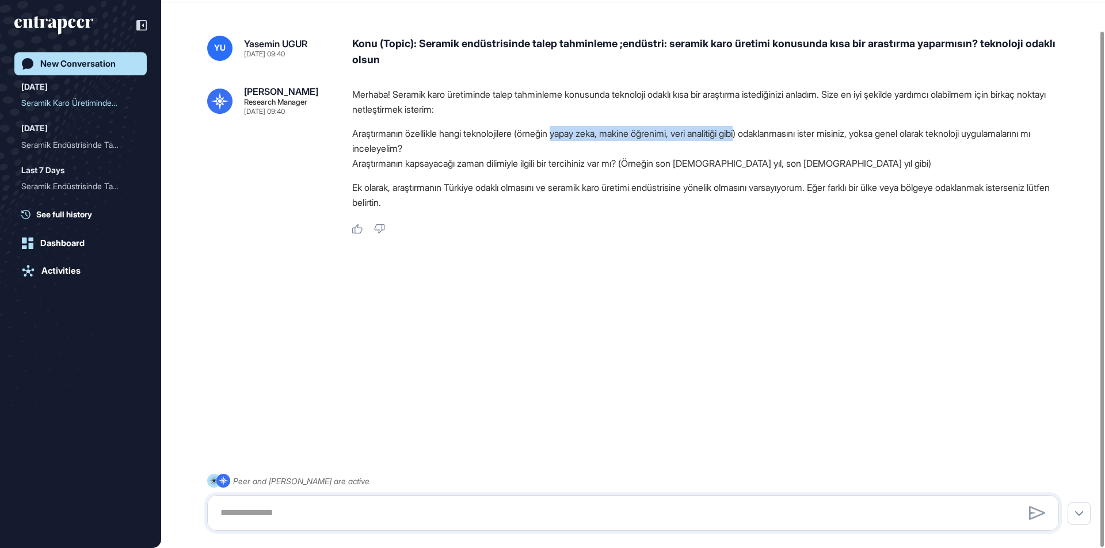
click at [766, 130] on li "Araştırmanın özellikle hangi teknolojilere (örneğin yapay zeka, makine öğrenimi…" at bounding box center [710, 141] width 716 height 30
copy li "yapay zeka, makine öğrenimi, veri analitiği gibi"
click at [433, 525] on div at bounding box center [633, 513] width 852 height 36
click at [432, 517] on textarea at bounding box center [632, 513] width 839 height 23
paste textarea "**********"
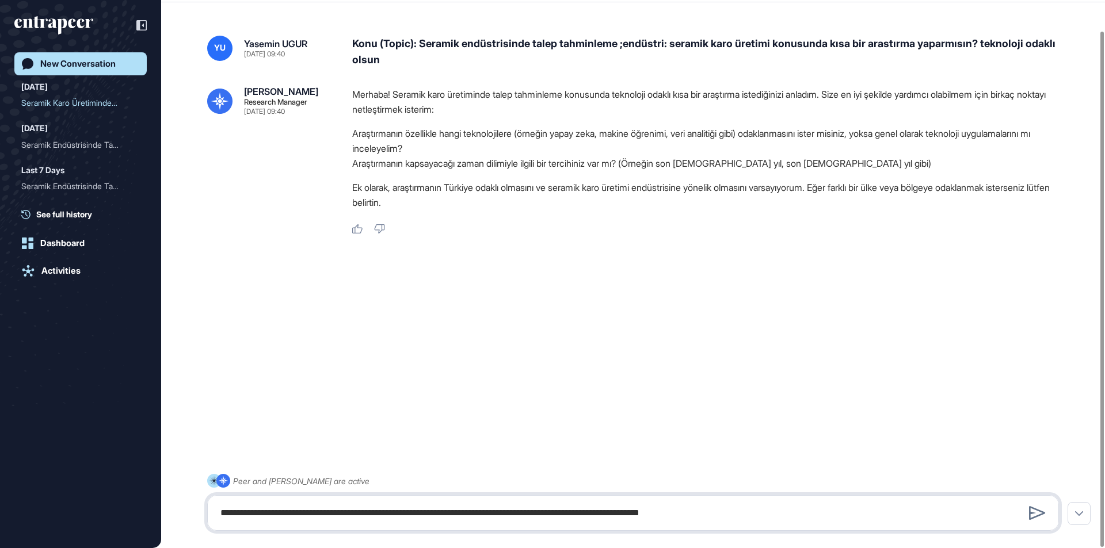
type textarea "**********"
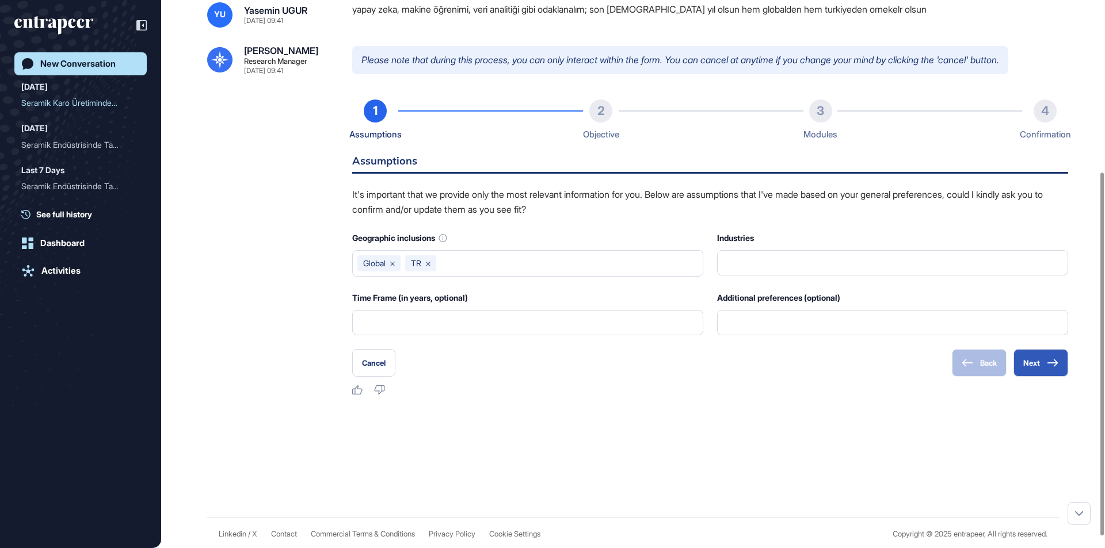
scroll to position [276, 0]
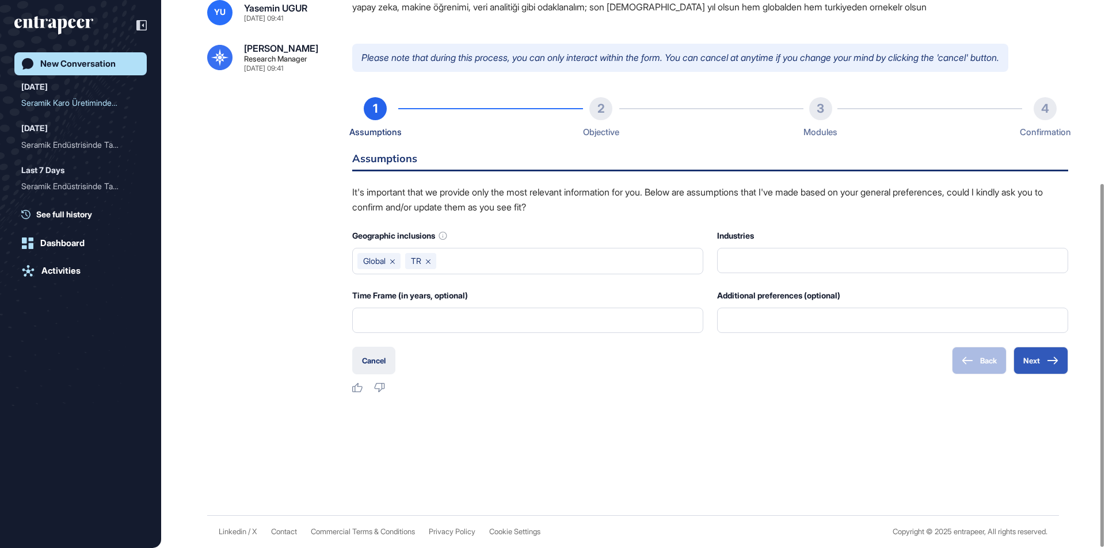
click at [386, 354] on button "Cancel" at bounding box center [373, 361] width 43 height 28
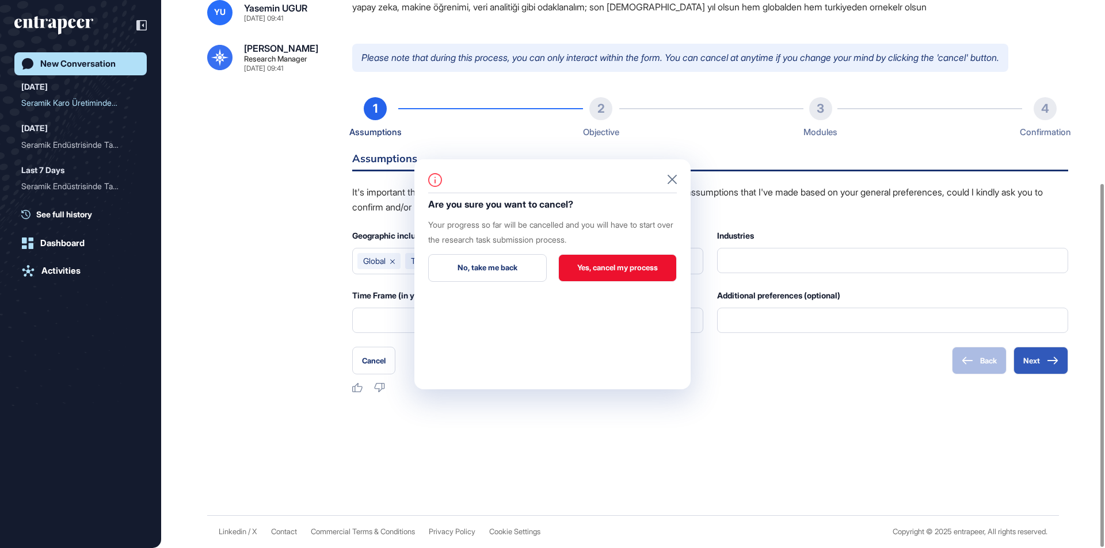
click at [597, 268] on button "Yes, cancel my process" at bounding box center [617, 268] width 119 height 28
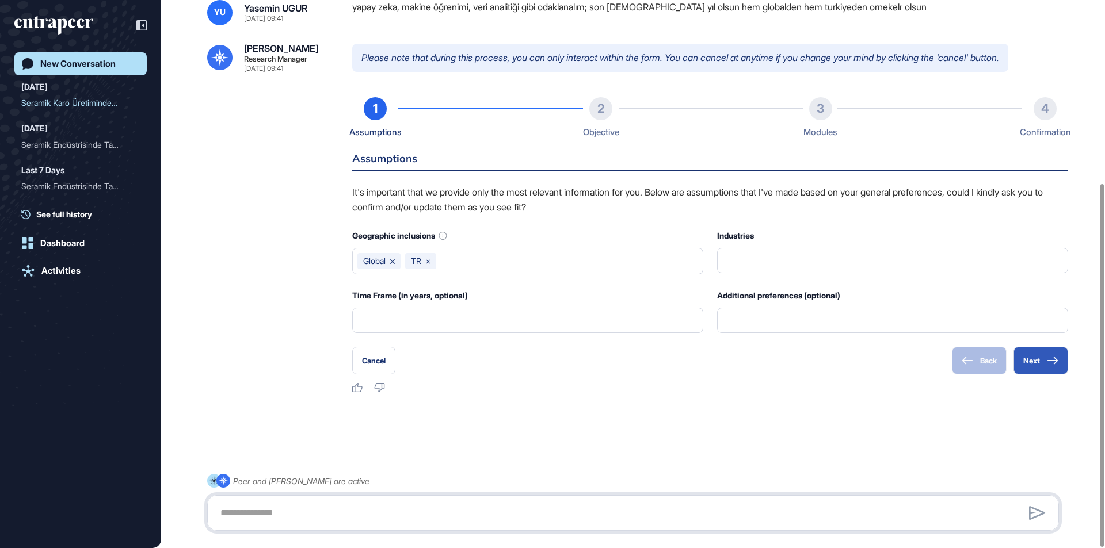
click at [450, 518] on textarea at bounding box center [632, 513] width 839 height 23
click at [441, 513] on textarea at bounding box center [632, 513] width 839 height 23
click at [411, 505] on textarea at bounding box center [632, 513] width 839 height 23
click at [403, 497] on div at bounding box center [633, 513] width 852 height 36
click at [241, 503] on textarea at bounding box center [632, 513] width 839 height 23
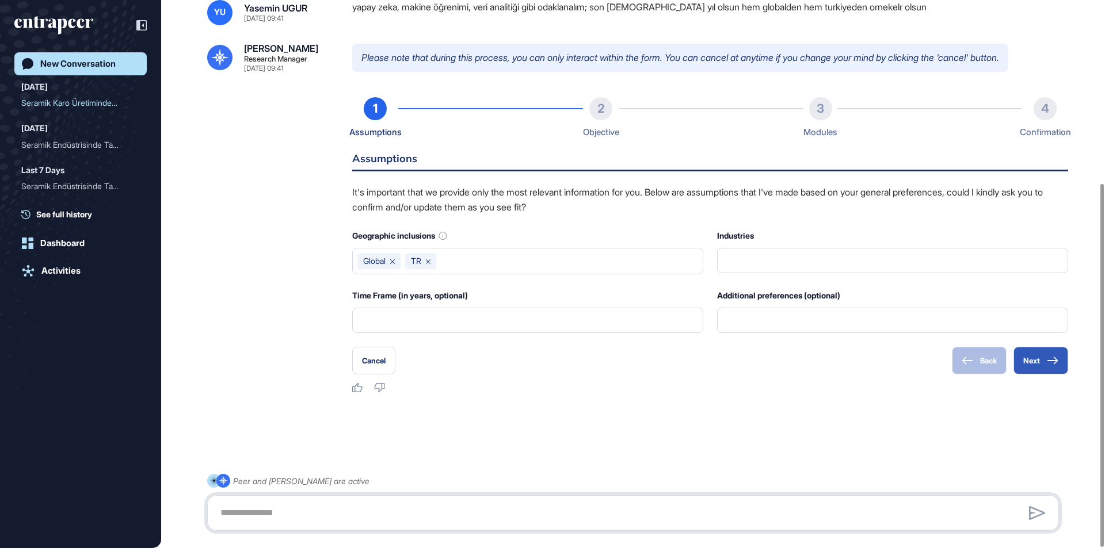
click at [241, 506] on textarea at bounding box center [632, 513] width 839 height 23
click at [224, 520] on textarea at bounding box center [632, 513] width 839 height 23
click at [238, 518] on textarea at bounding box center [632, 513] width 839 height 23
type textarea "****"
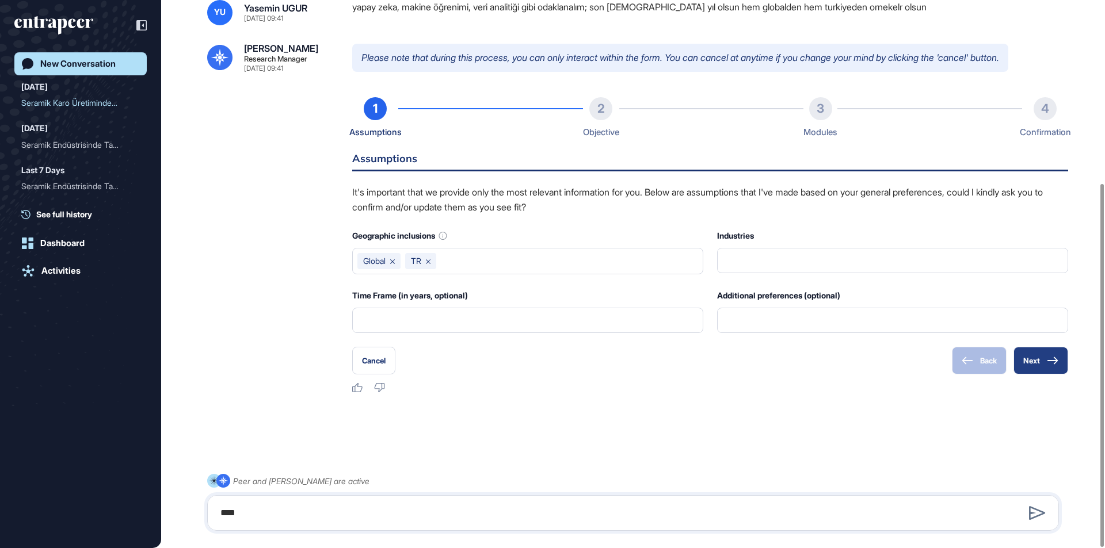
click at [1025, 360] on button "Next" at bounding box center [1040, 361] width 55 height 28
click at [889, 260] on input "text" at bounding box center [892, 261] width 336 height 24
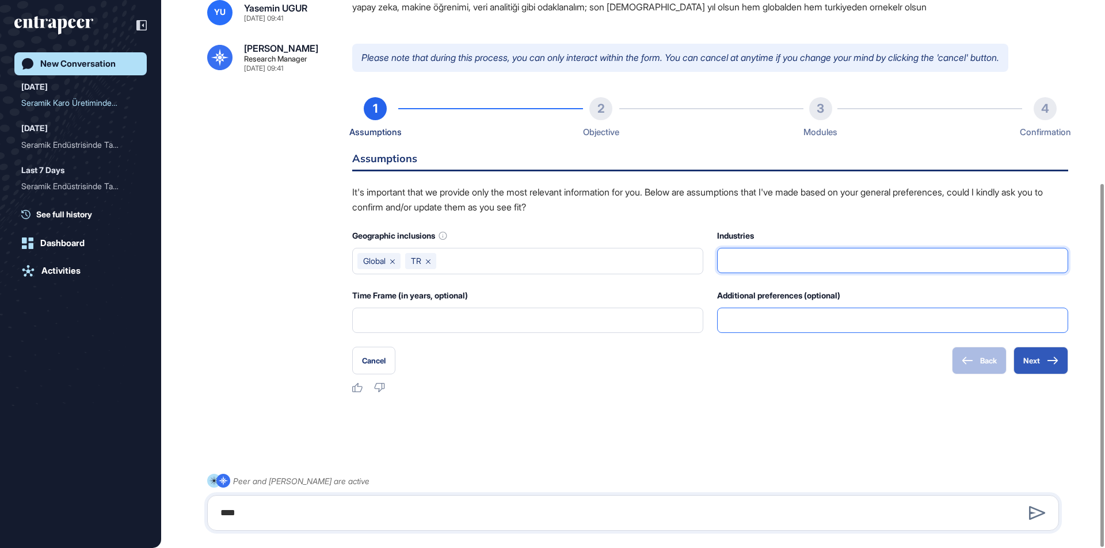
drag, startPoint x: 842, startPoint y: 312, endPoint x: 828, endPoint y: 330, distance: 23.0
click at [842, 312] on input "text" at bounding box center [892, 320] width 336 height 24
click at [828, 330] on input "text" at bounding box center [892, 320] width 336 height 24
type input "***"
click at [819, 326] on input "***" at bounding box center [892, 320] width 336 height 24
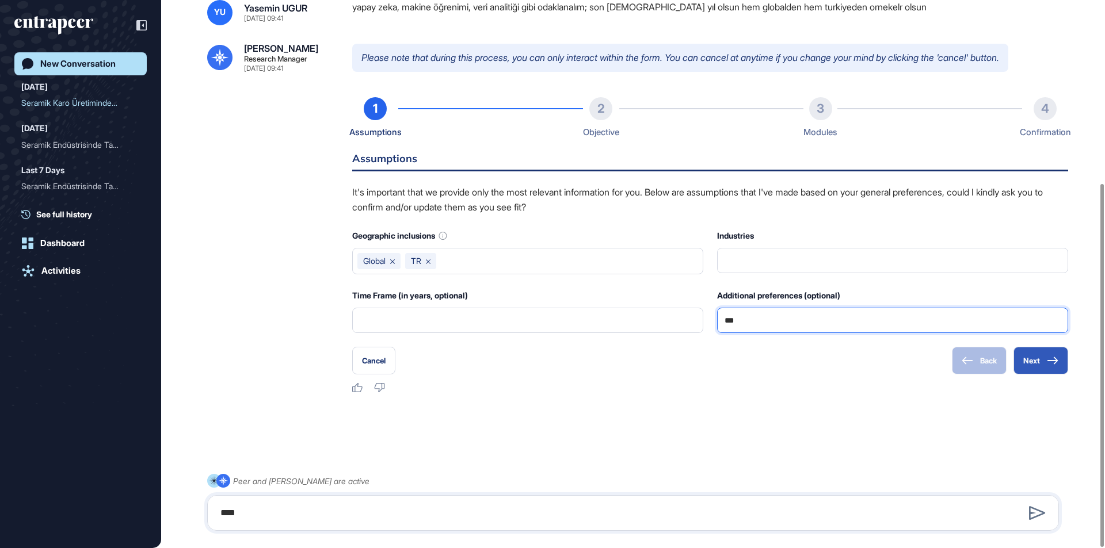
click at [819, 326] on input "***" at bounding box center [892, 320] width 336 height 24
click at [1024, 358] on button "Next" at bounding box center [1040, 361] width 55 height 28
click at [1023, 358] on button "Next" at bounding box center [1040, 361] width 55 height 28
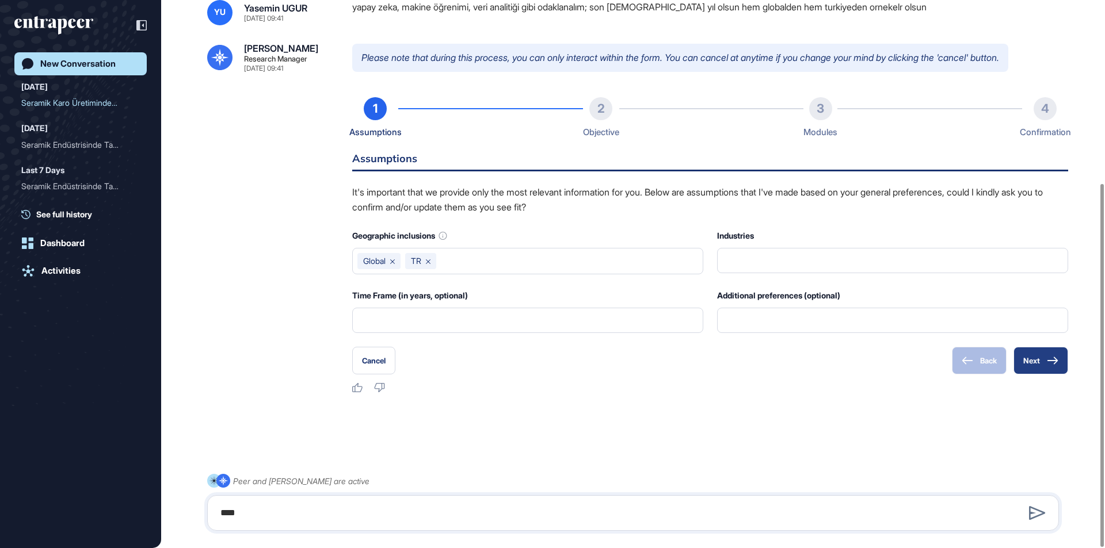
click at [1035, 358] on button "Next" at bounding box center [1040, 361] width 55 height 28
click at [379, 354] on button "Cancel" at bounding box center [373, 361] width 43 height 28
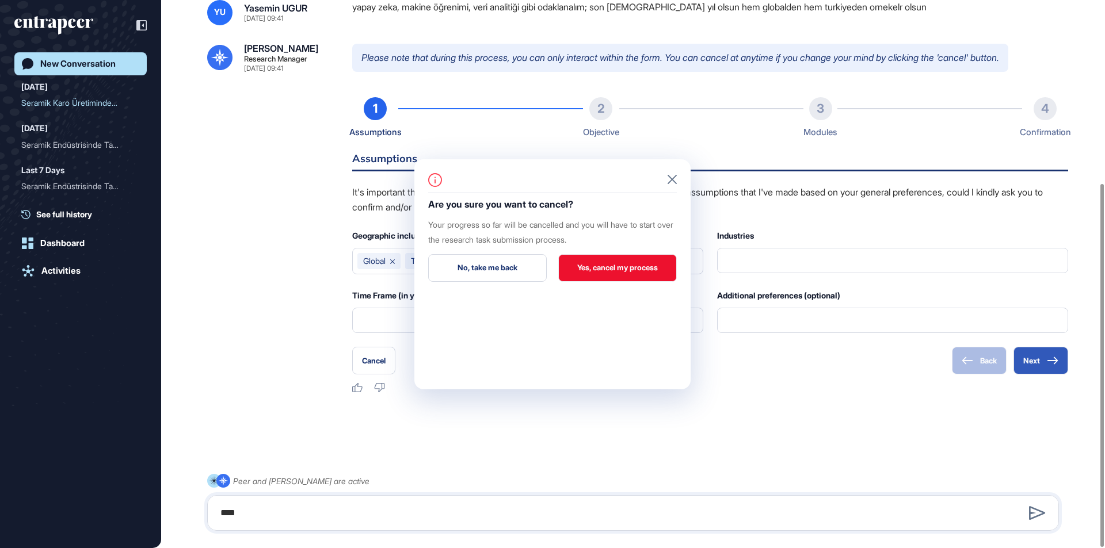
click at [597, 271] on button "Yes, cancel my process" at bounding box center [617, 268] width 119 height 28
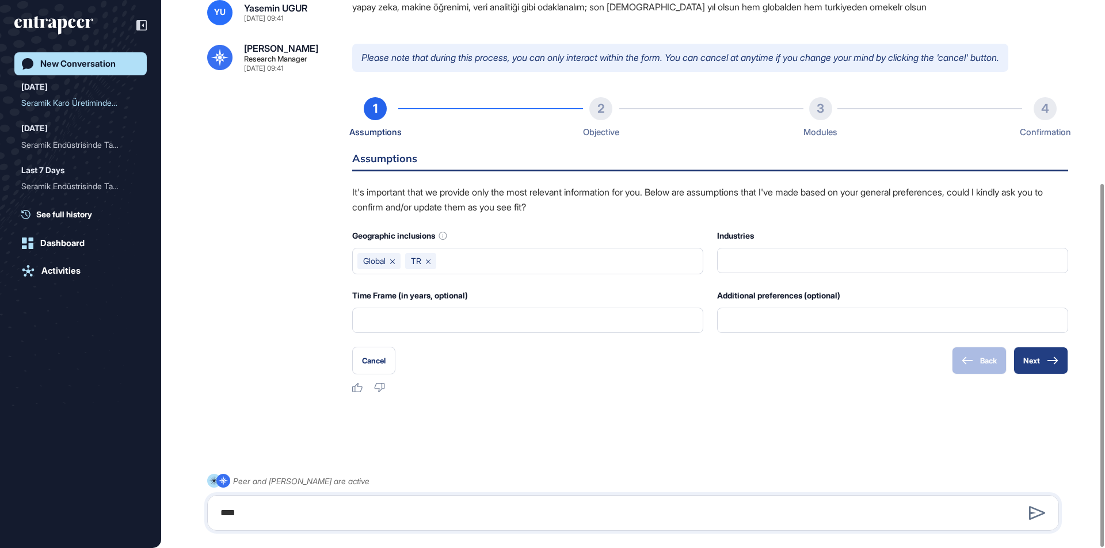
click at [1049, 366] on button "Next" at bounding box center [1040, 361] width 55 height 28
click at [1043, 364] on button "Next" at bounding box center [1040, 361] width 55 height 28
click at [1044, 367] on button "Next" at bounding box center [1040, 361] width 55 height 28
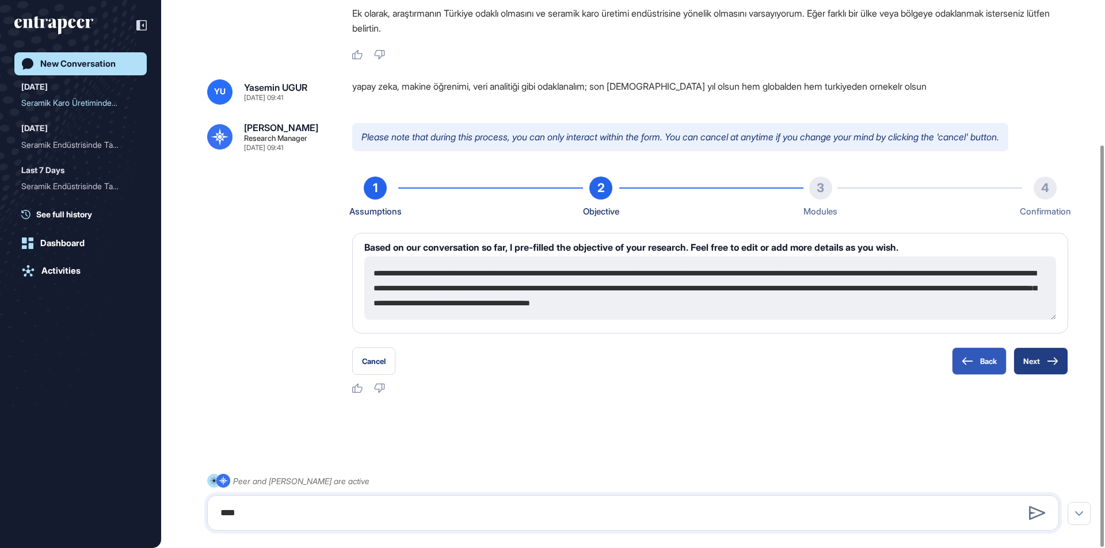
scroll to position [197, 0]
drag, startPoint x: 1034, startPoint y: 361, endPoint x: 690, endPoint y: 400, distance: 345.7
click at [677, 460] on div "YU Yasemin UGUR Sep 25, 2025 09:40 Konu (Topic): Seramik endüstrisinde talep ta…" at bounding box center [633, 177] width 944 height 678
click at [971, 360] on icon at bounding box center [967, 361] width 12 height 8
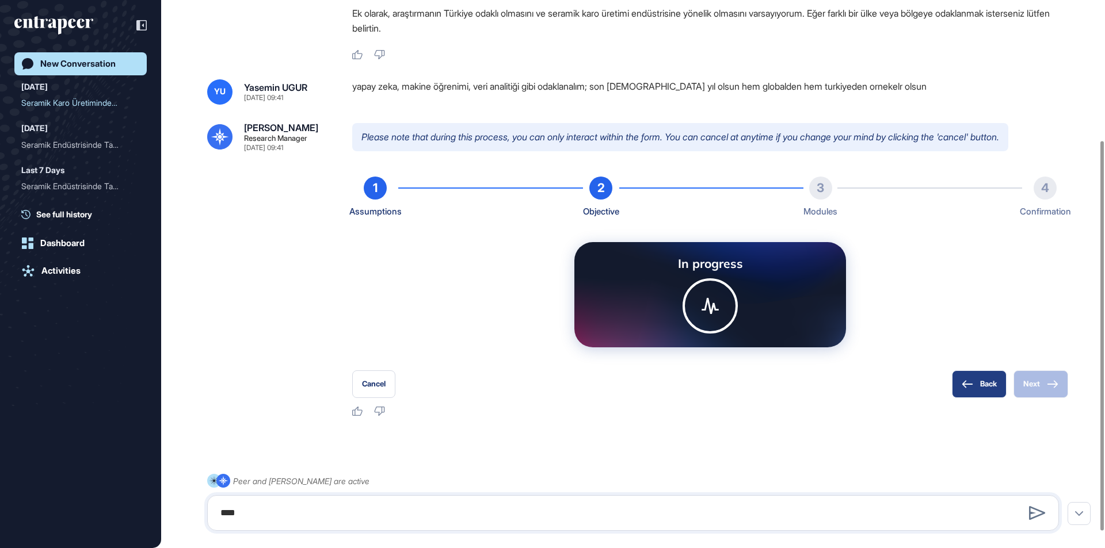
click at [967, 385] on icon at bounding box center [967, 384] width 12 height 8
click at [967, 384] on icon at bounding box center [967, 383] width 10 height 7
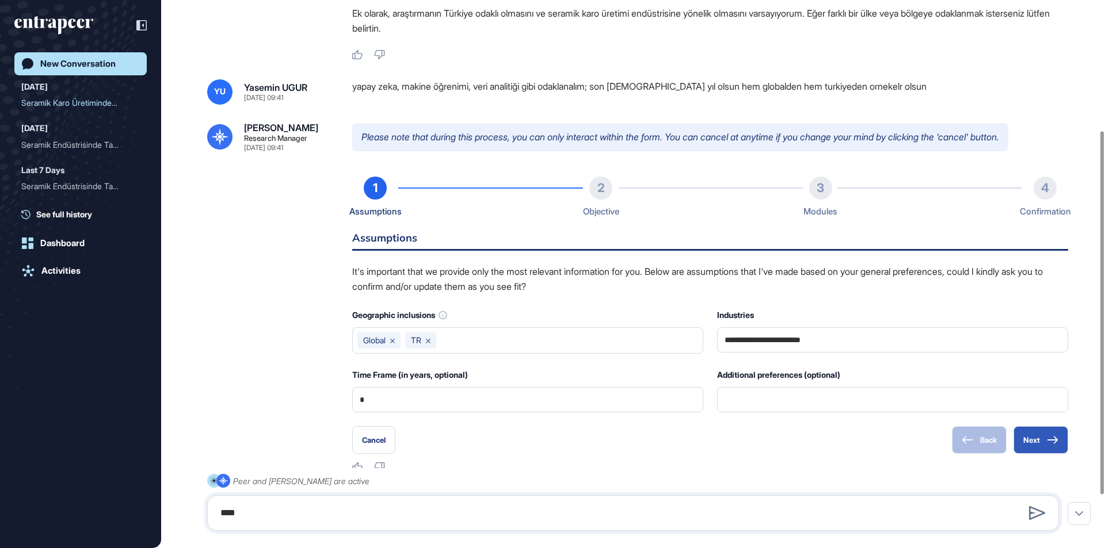
scroll to position [220, 0]
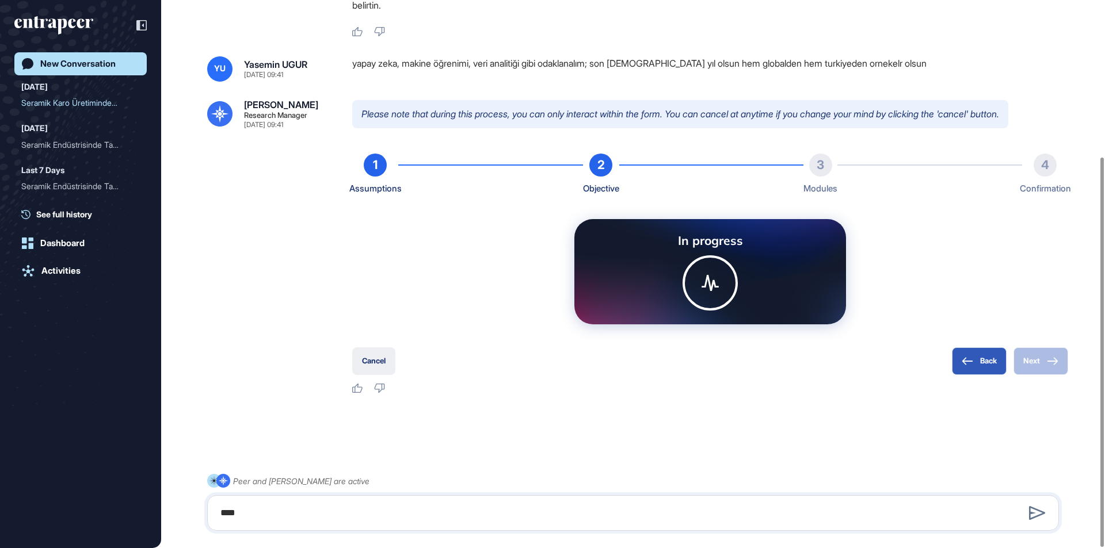
click at [375, 361] on button "Cancel" at bounding box center [373, 362] width 43 height 28
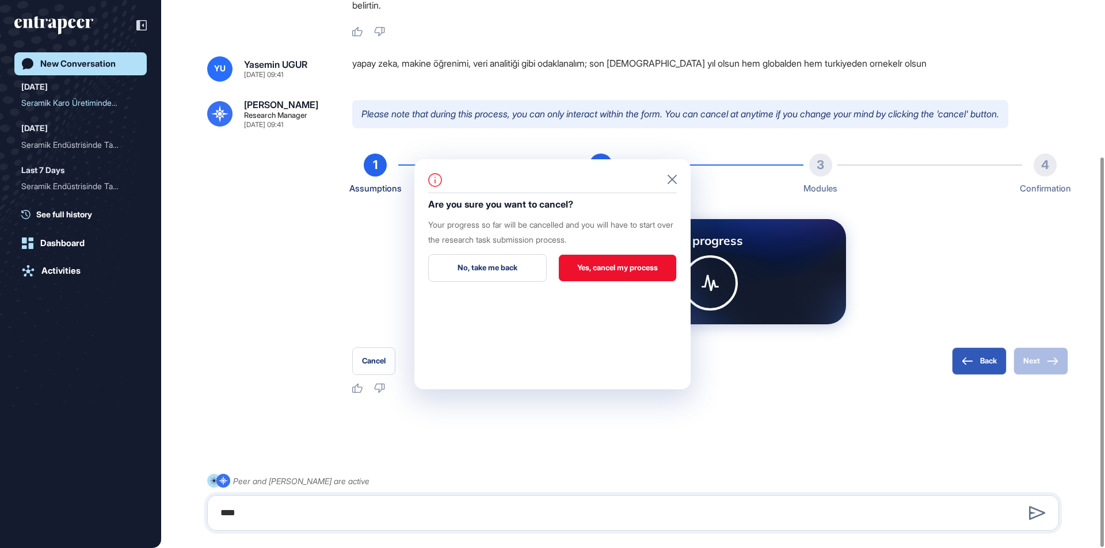
click at [595, 261] on button "Yes, cancel my process" at bounding box center [617, 268] width 119 height 28
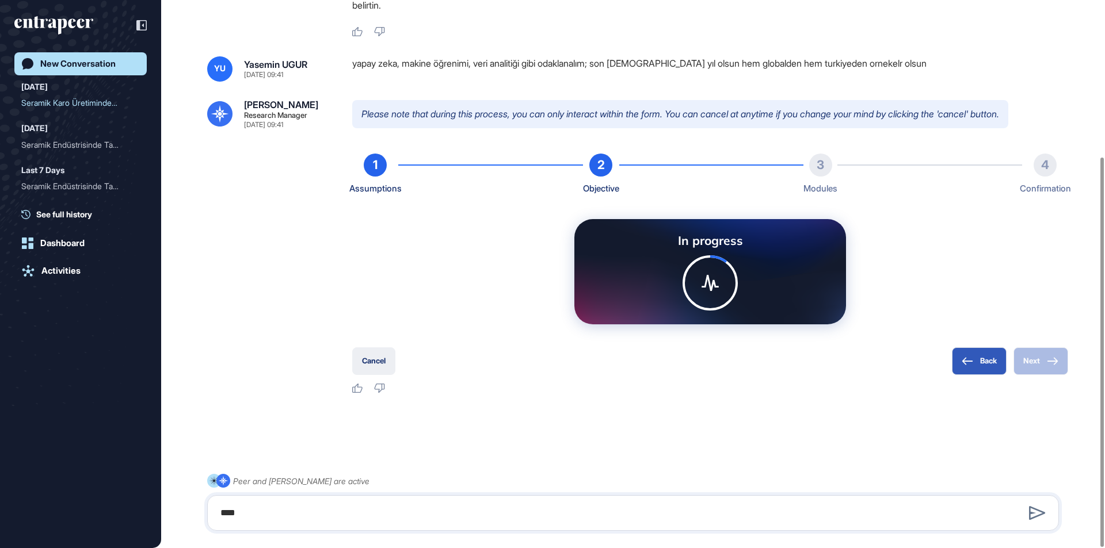
click at [380, 357] on button "Cancel" at bounding box center [373, 362] width 43 height 28
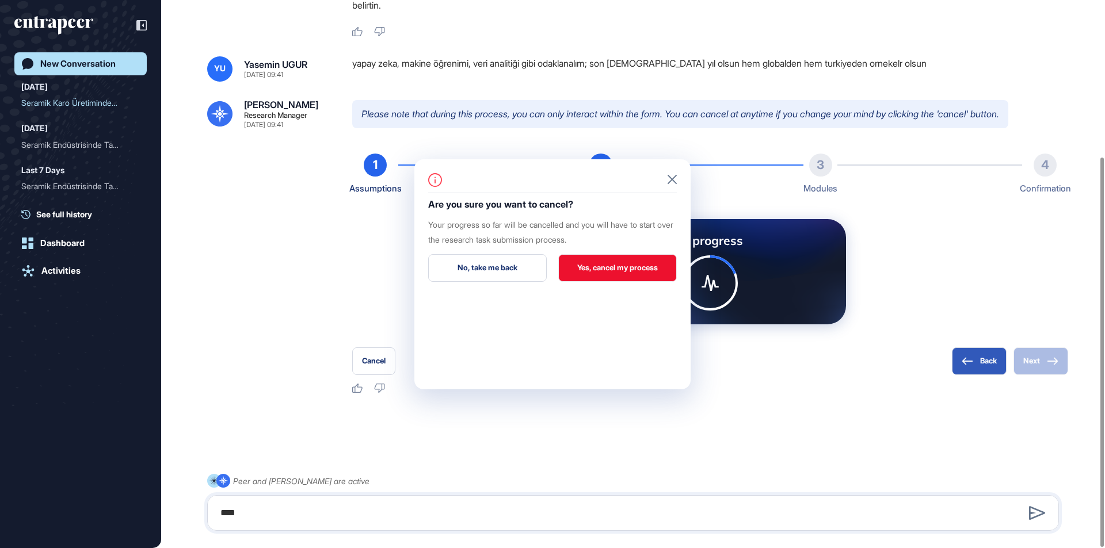
click at [590, 265] on button "Yes, cancel my process" at bounding box center [617, 268] width 119 height 28
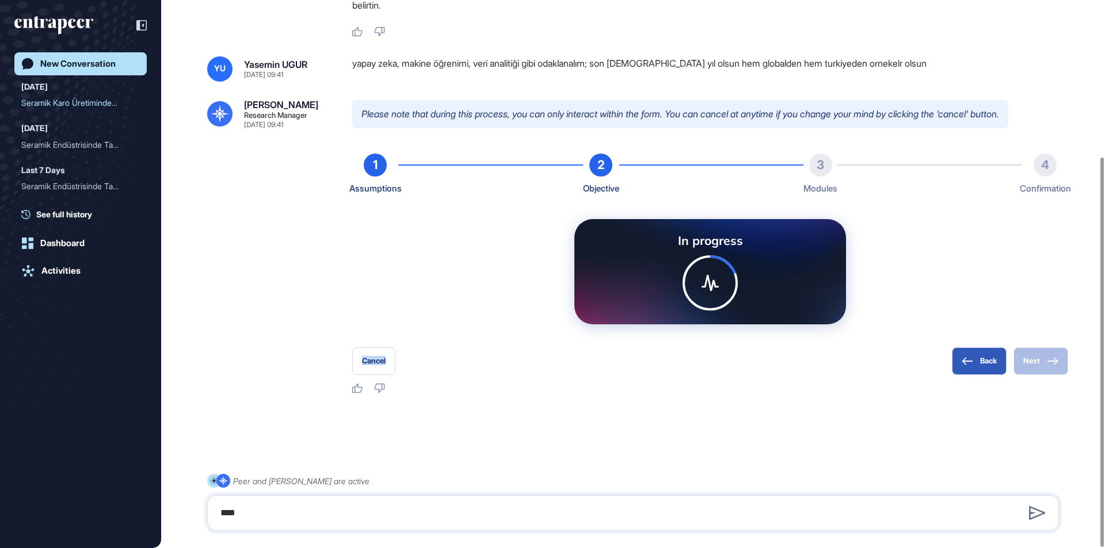
click at [590, 265] on div "In progress" at bounding box center [710, 271] width 272 height 105
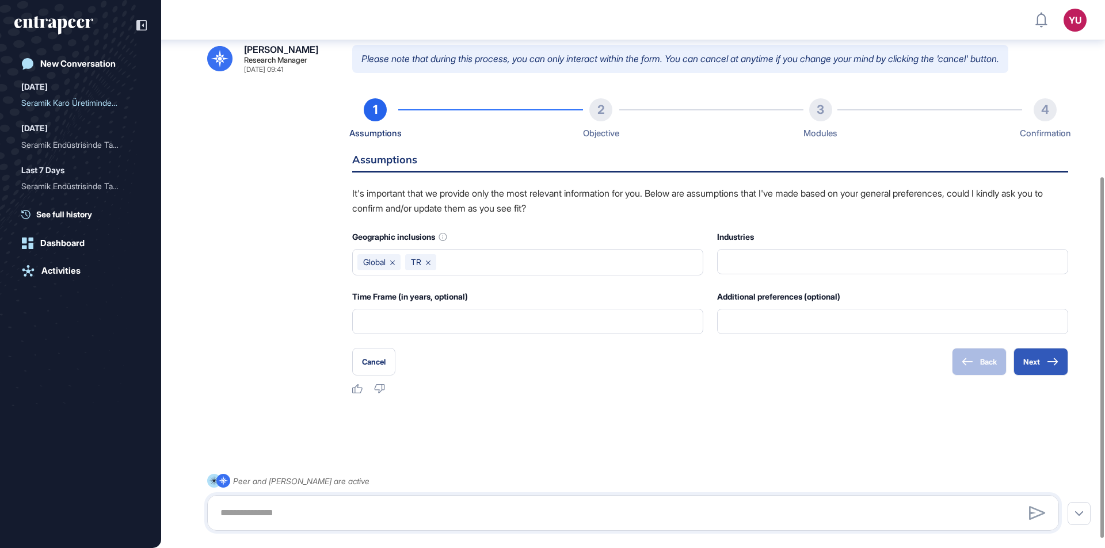
scroll to position [281, 0]
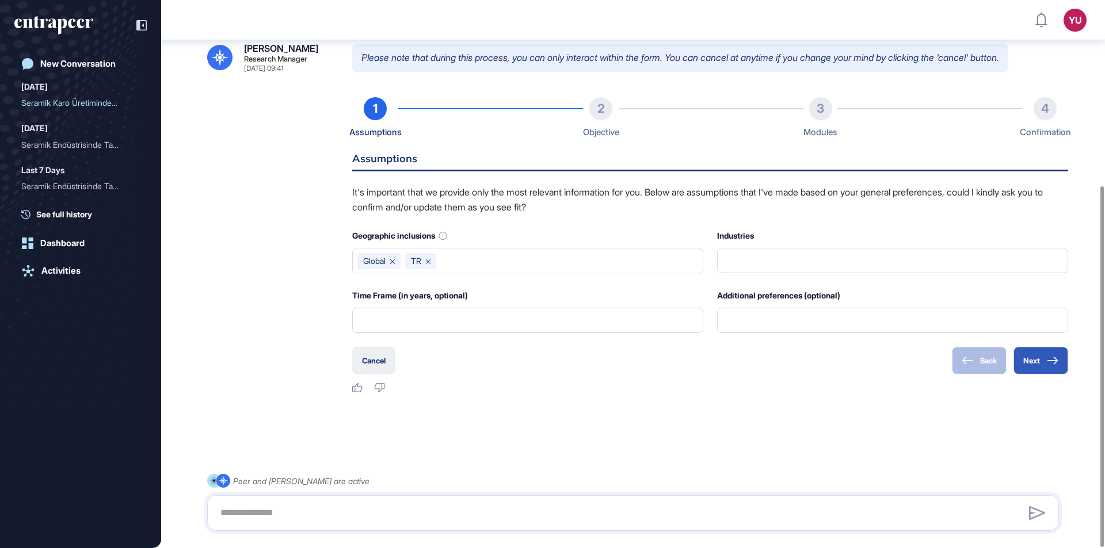
click at [379, 353] on button "Cancel" at bounding box center [373, 361] width 43 height 28
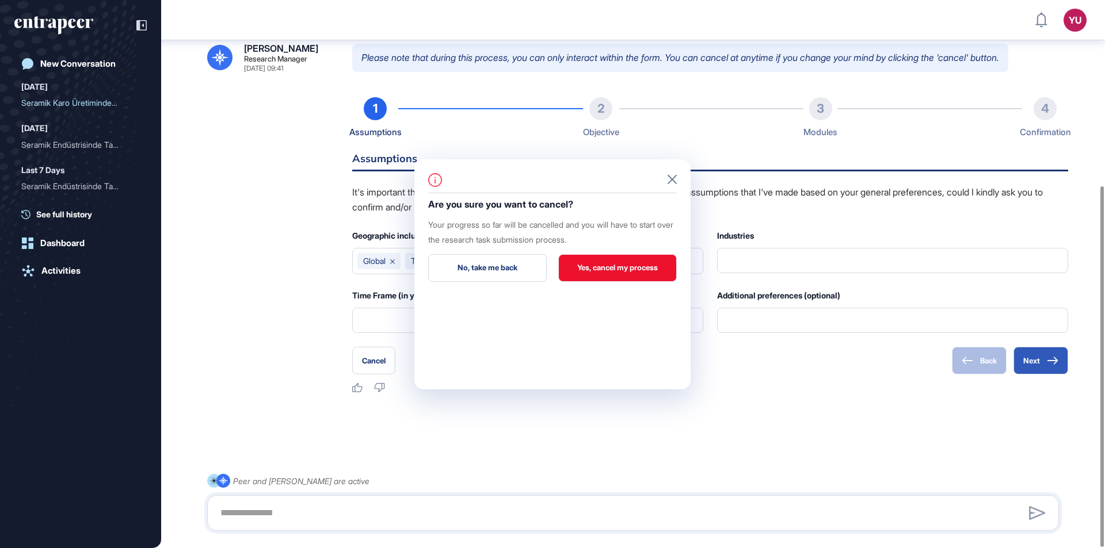
click at [589, 259] on button "Yes, cancel my process" at bounding box center [617, 268] width 119 height 28
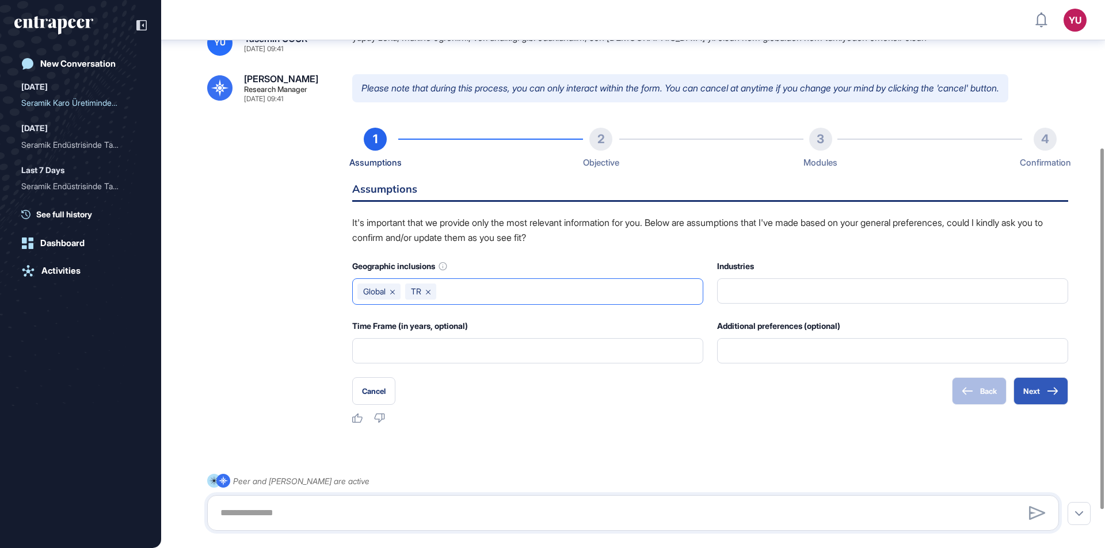
scroll to position [224, 0]
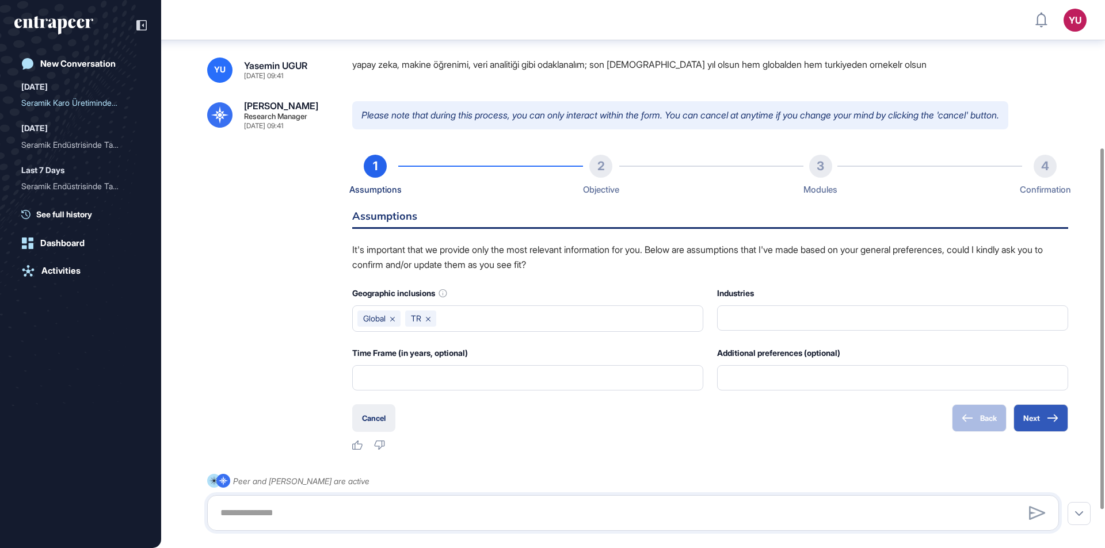
click at [384, 421] on button "Cancel" at bounding box center [373, 418] width 43 height 28
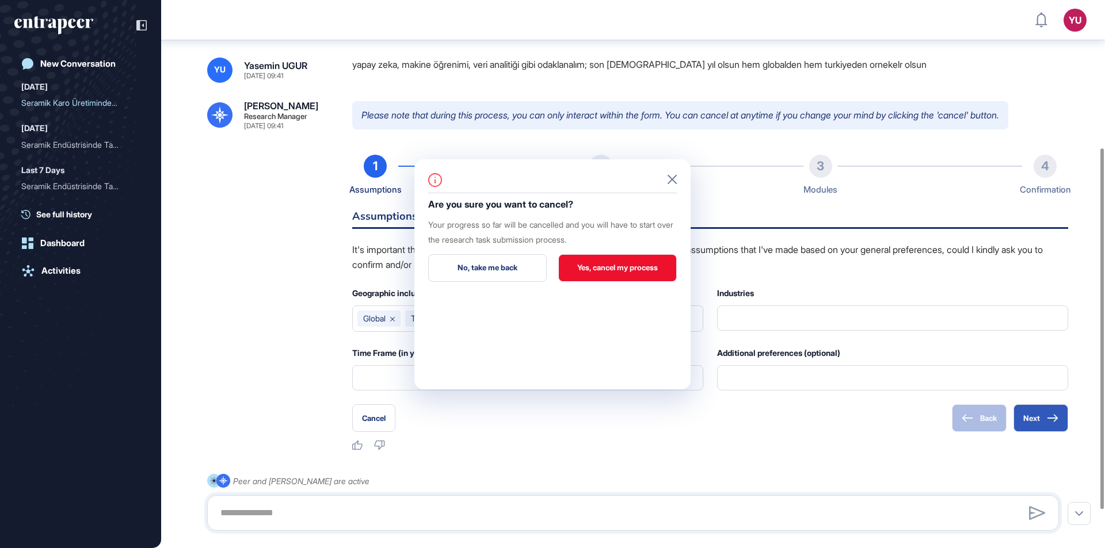
click at [655, 276] on button "Yes, cancel my process" at bounding box center [617, 268] width 119 height 28
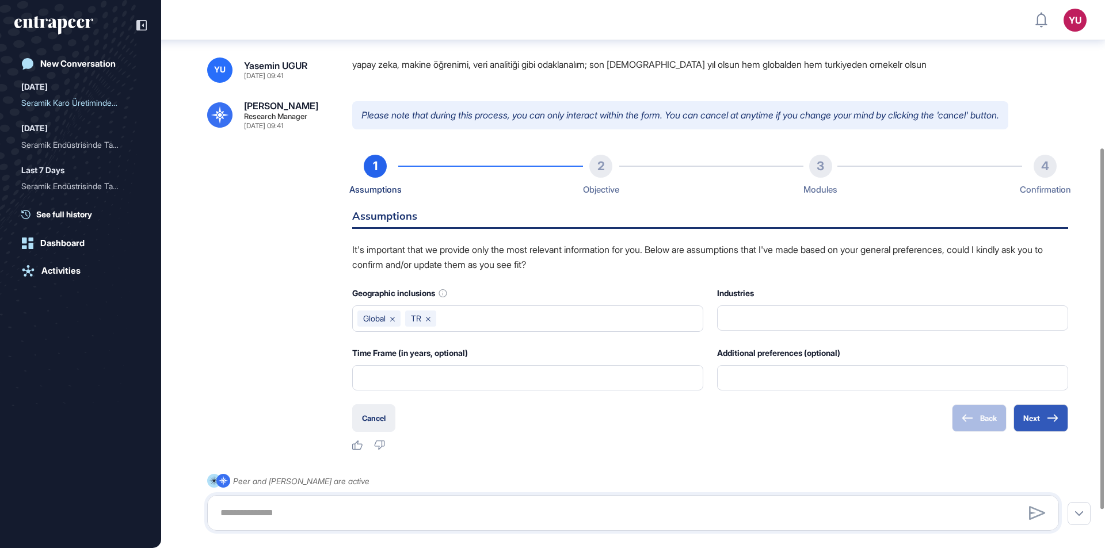
click at [391, 411] on button "Cancel" at bounding box center [373, 418] width 43 height 28
